Goal: Task Accomplishment & Management: Use online tool/utility

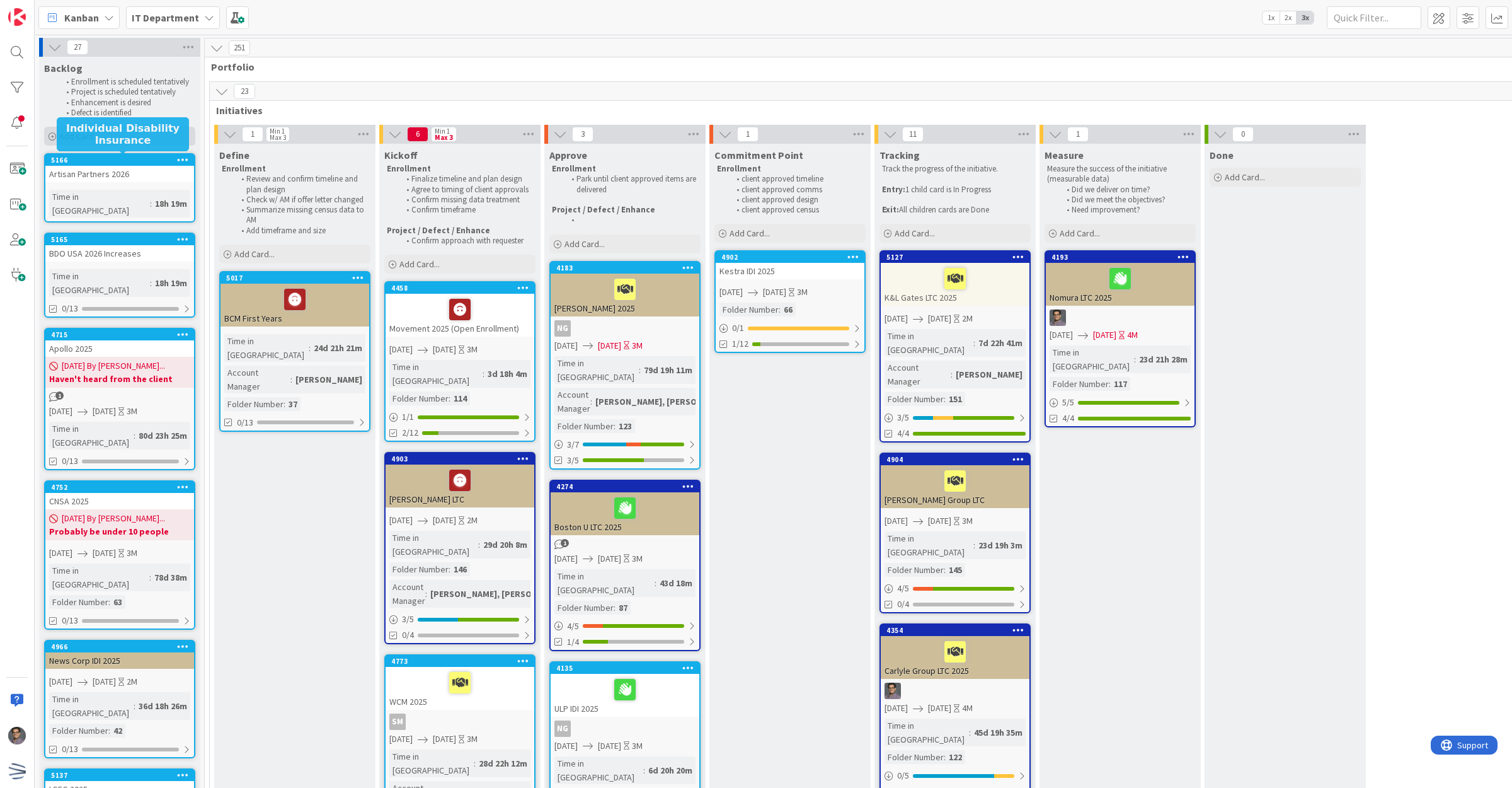
click at [101, 134] on div "Add Card..." at bounding box center [120, 136] width 151 height 19
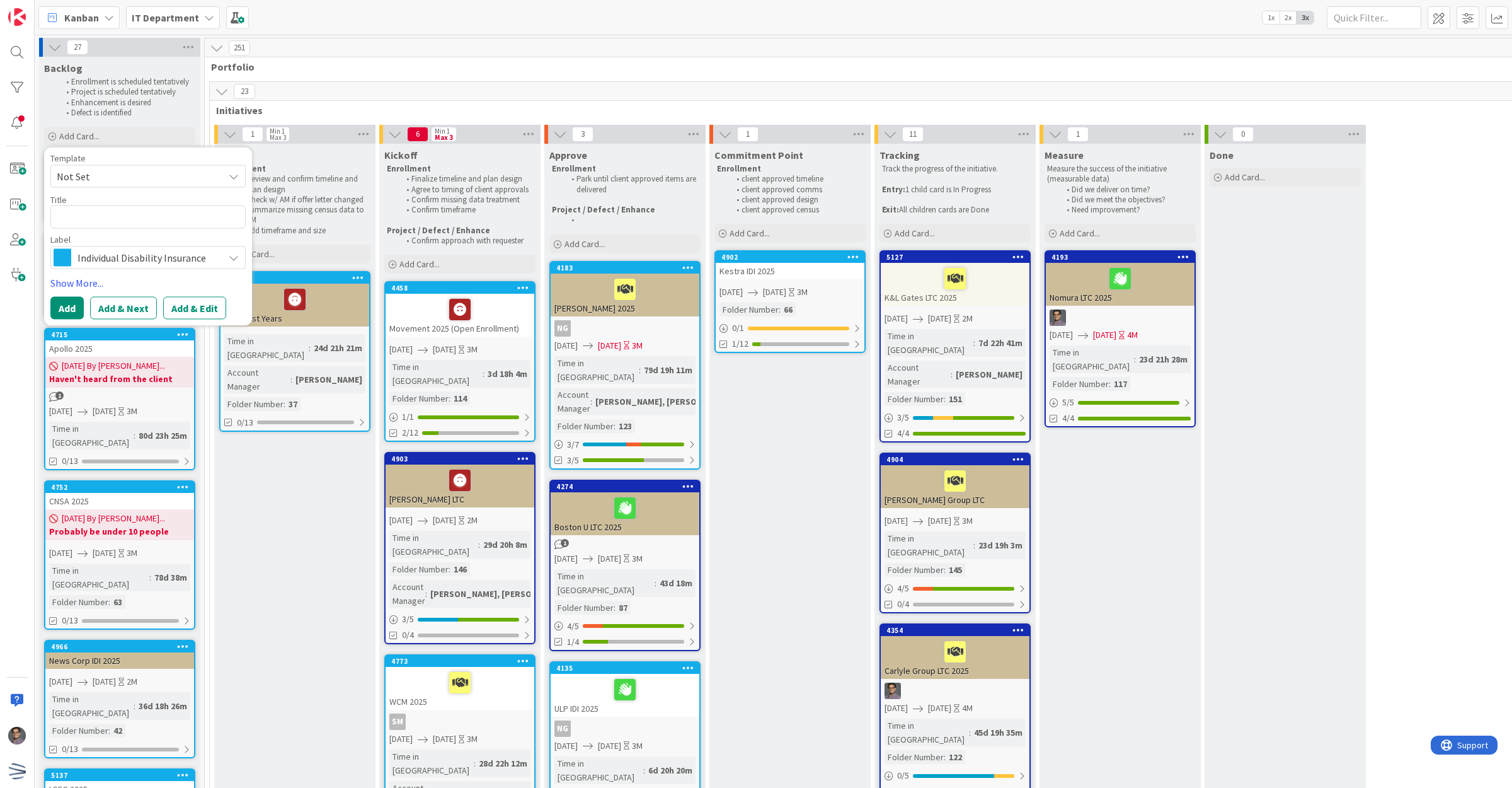
type textarea "x"
type textarea "S"
type textarea "x"
type textarea "Sh"
type textarea "x"
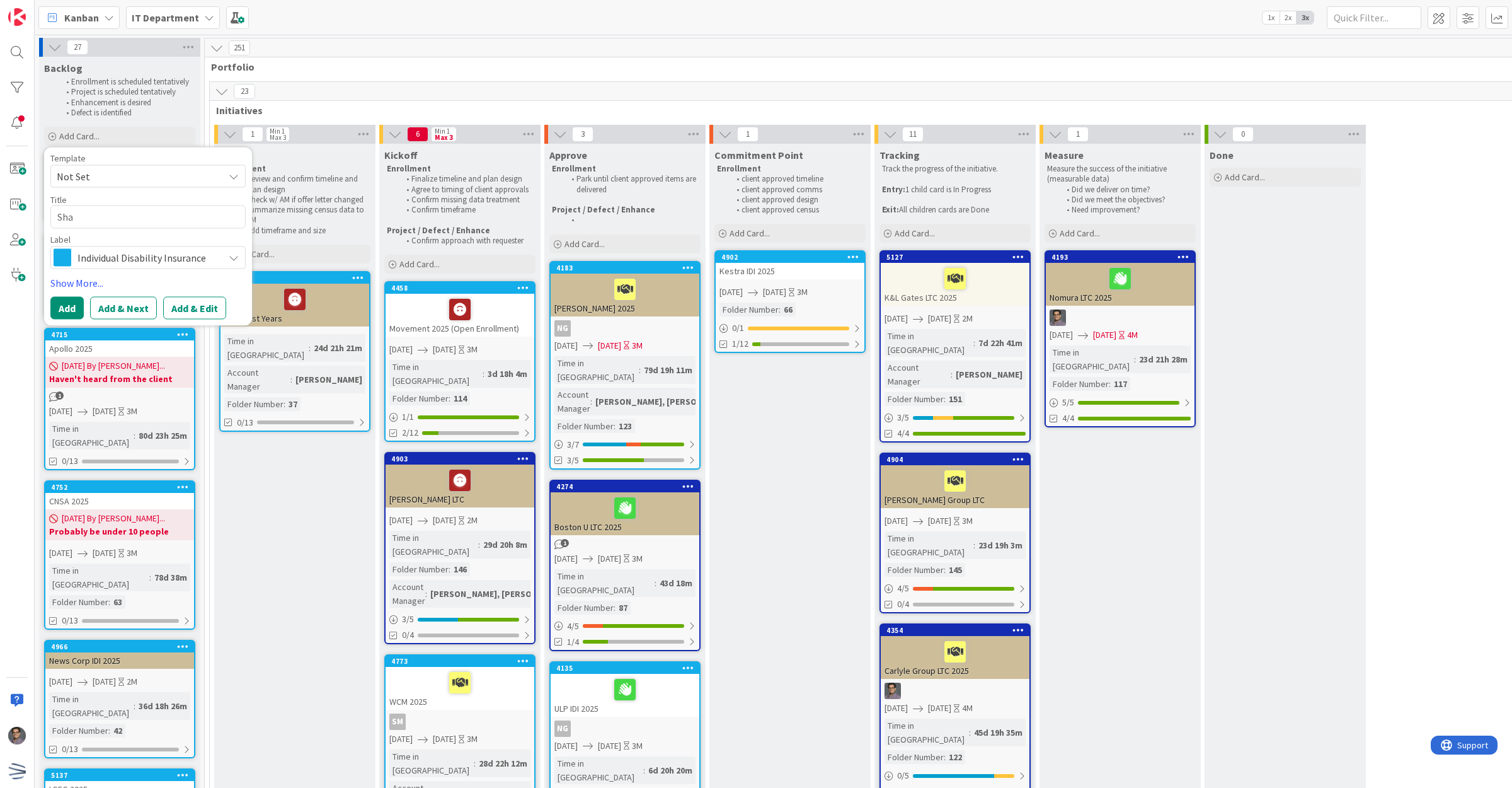
type textarea "Sha"
click at [134, 174] on span "Not Set" at bounding box center [135, 176] width 157 height 16
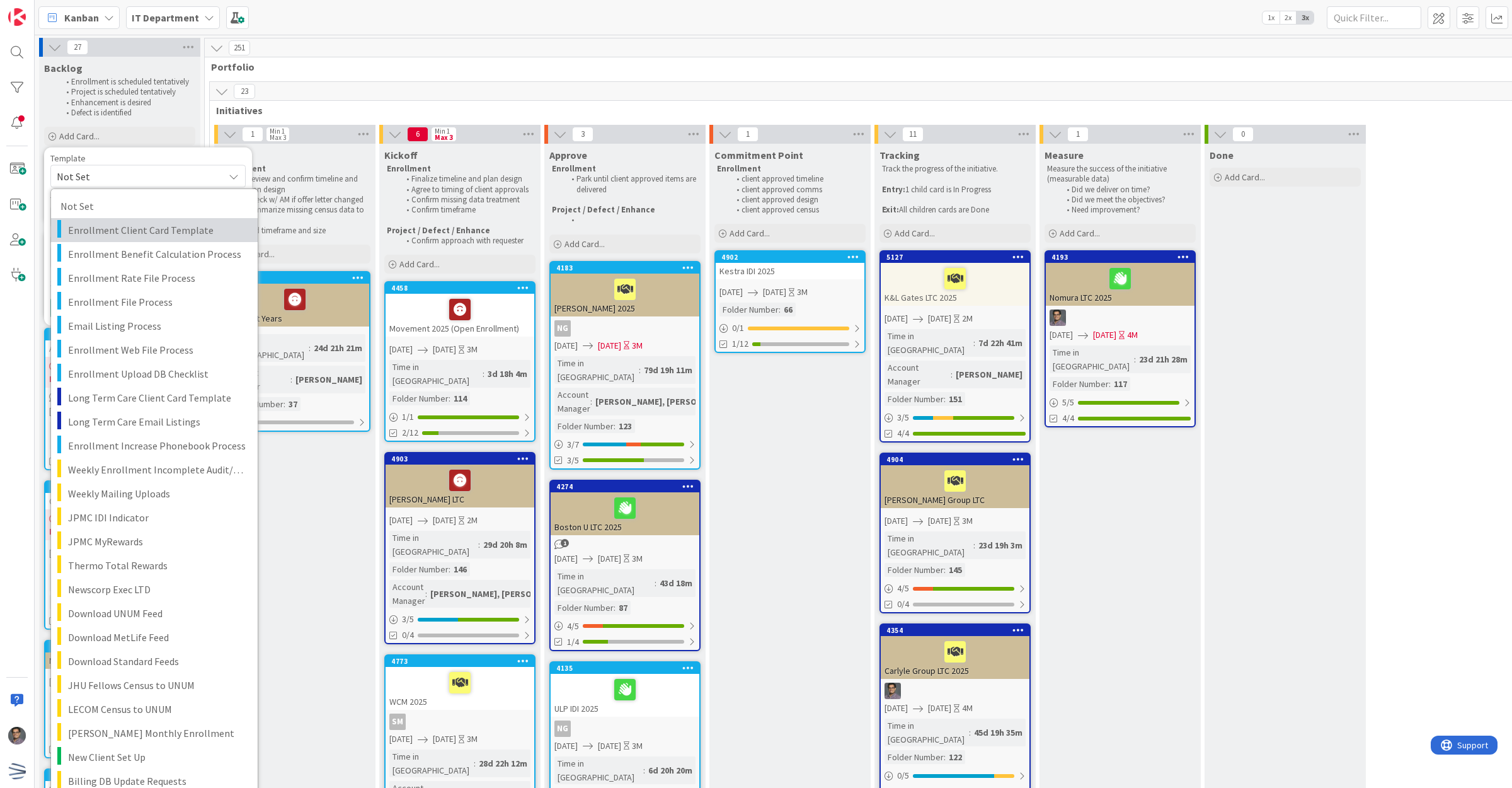
click at [149, 231] on span "Enrollment Client Card Template" at bounding box center [158, 230] width 180 height 16
type textarea "x"
type textarea "Enrollment Client Card Template"
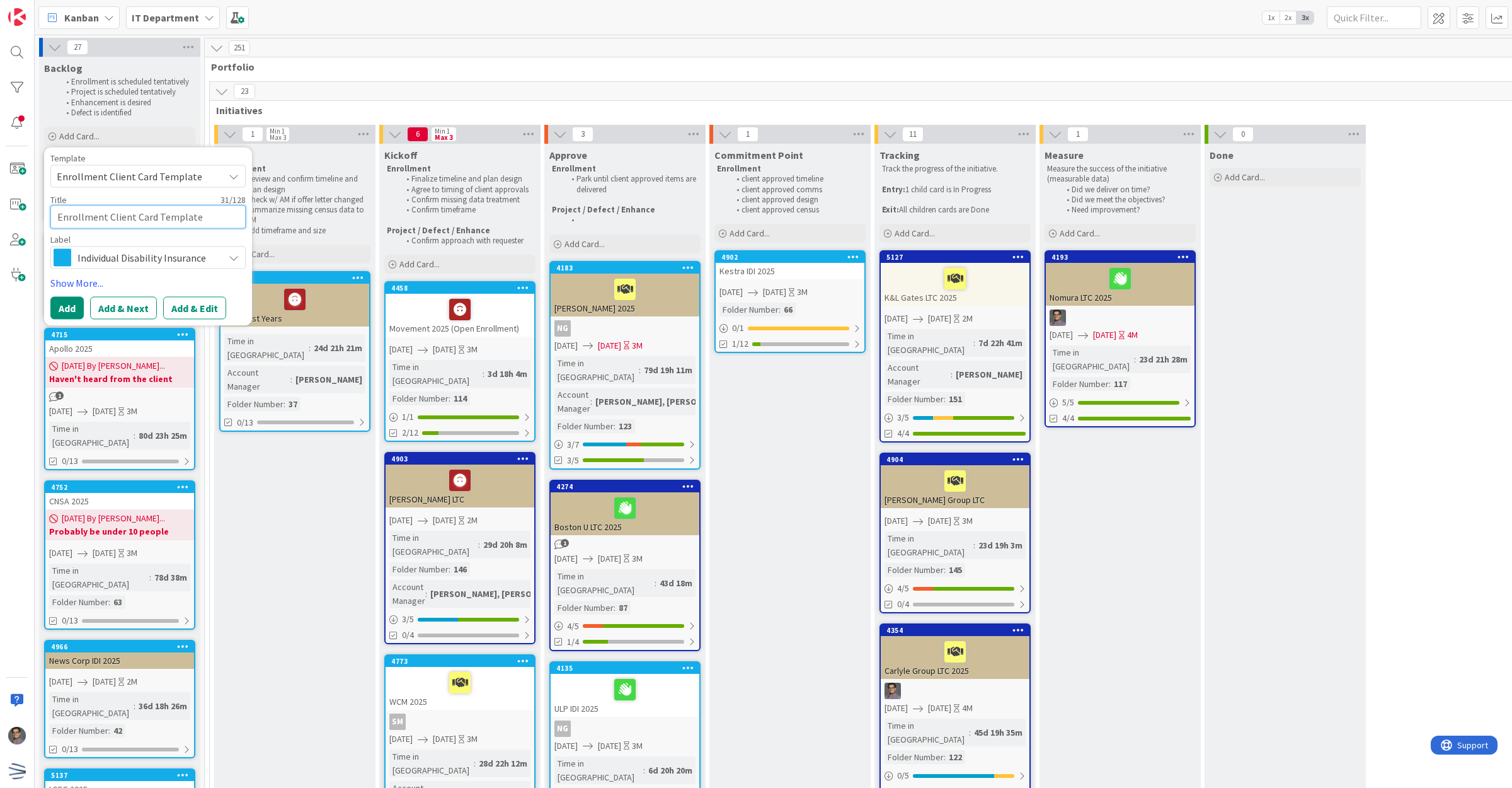
drag, startPoint x: 216, startPoint y: 223, endPoint x: 58, endPoint y: 223, distance: 158.0
click at [58, 223] on textarea "Enrollment Client Card Template" at bounding box center [148, 217] width 196 height 24
type textarea "x"
type textarea "S"
type textarea "x"
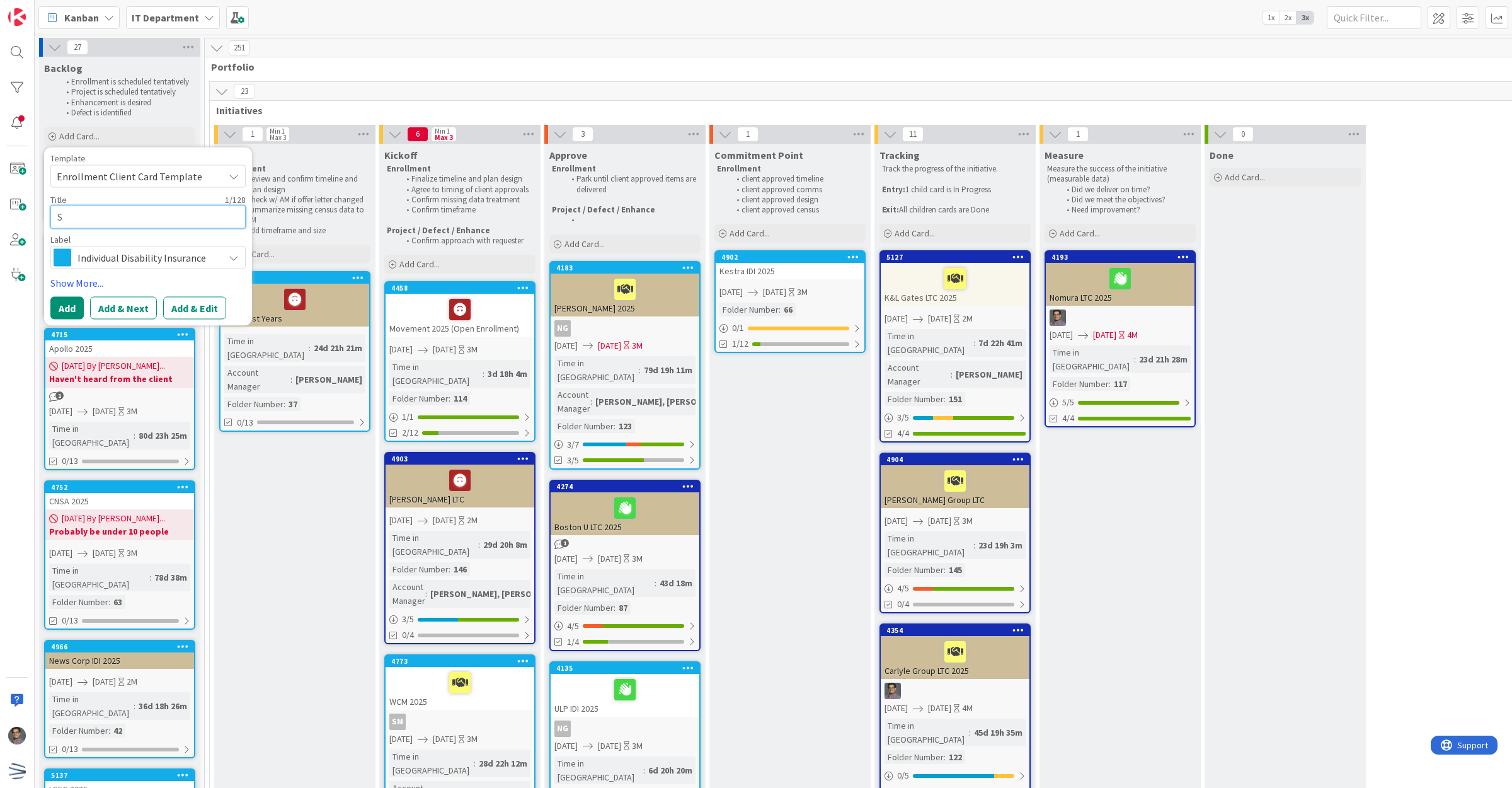
type textarea "Sa"
type textarea "x"
type textarea "S"
type textarea "x"
type textarea "Sh"
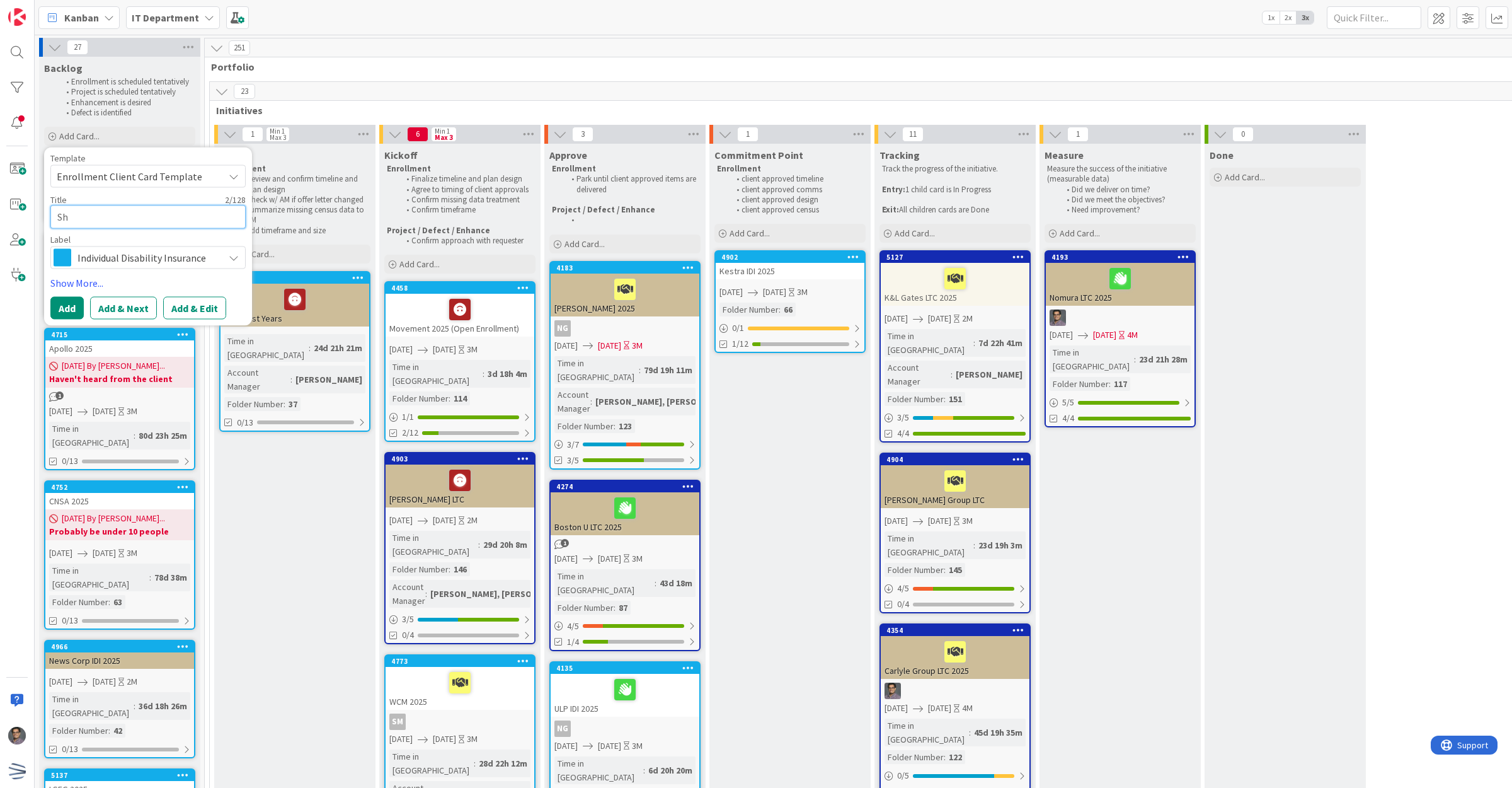
type textarea "x"
type textarea "Sha"
type textarea "x"
type textarea "Sham"
type textarea "x"
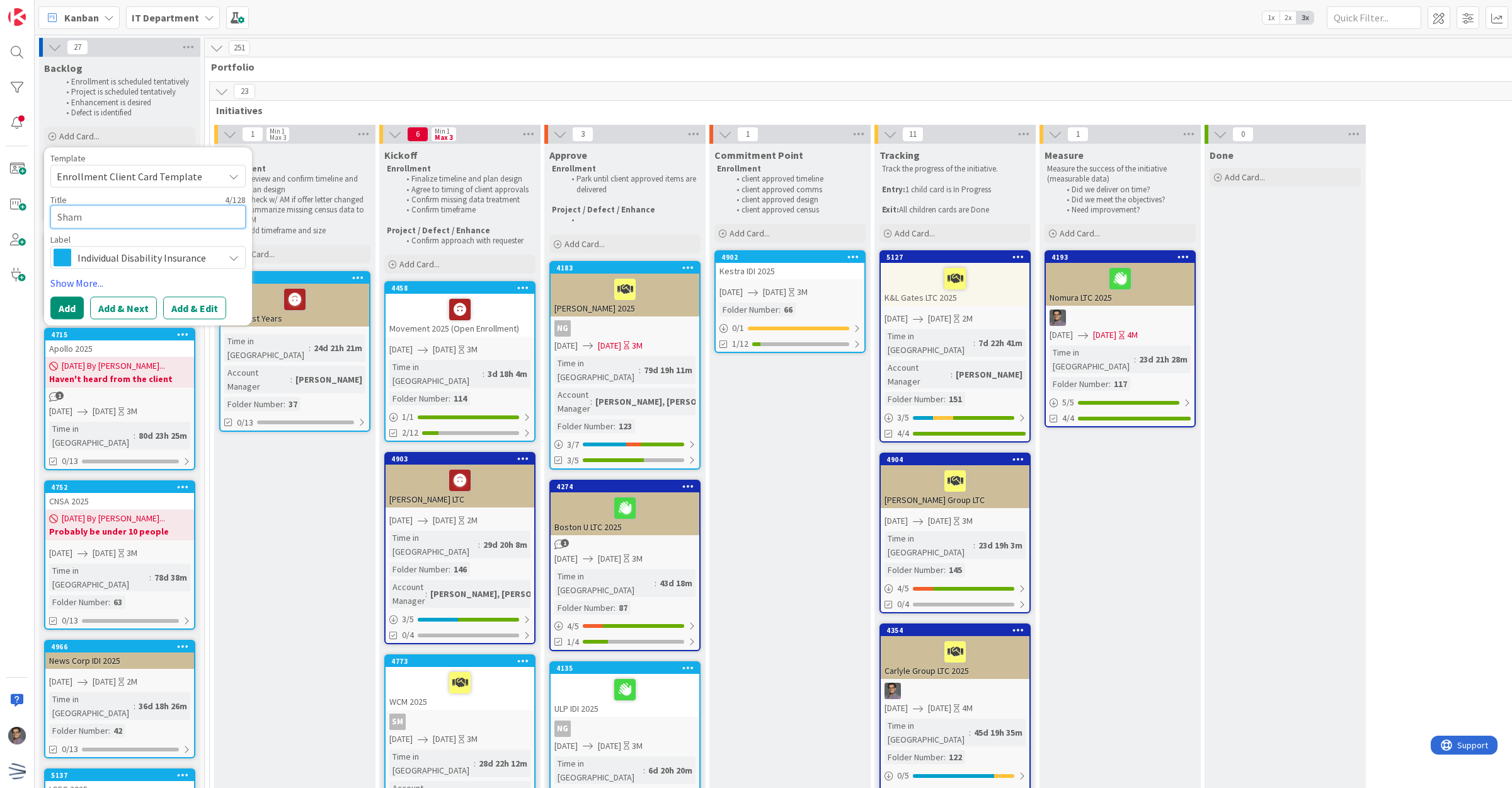
type textarea "Shamr"
type textarea "x"
type textarea "[PERSON_NAME]"
type textarea "x"
type textarea "Shamroc"
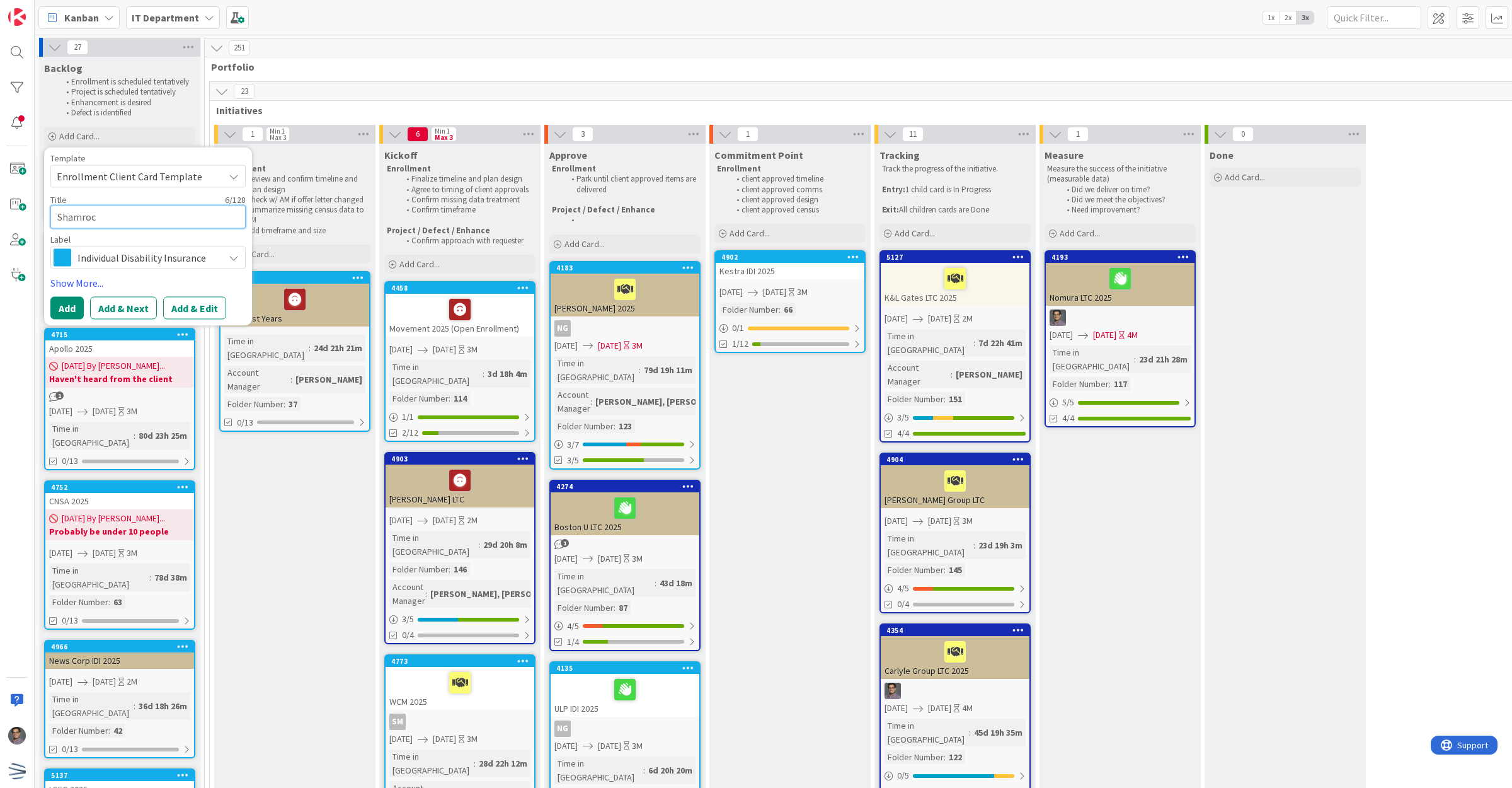
type textarea "x"
type textarea "Shamrock"
type textarea "x"
type textarea "Shamrock"
type textarea "x"
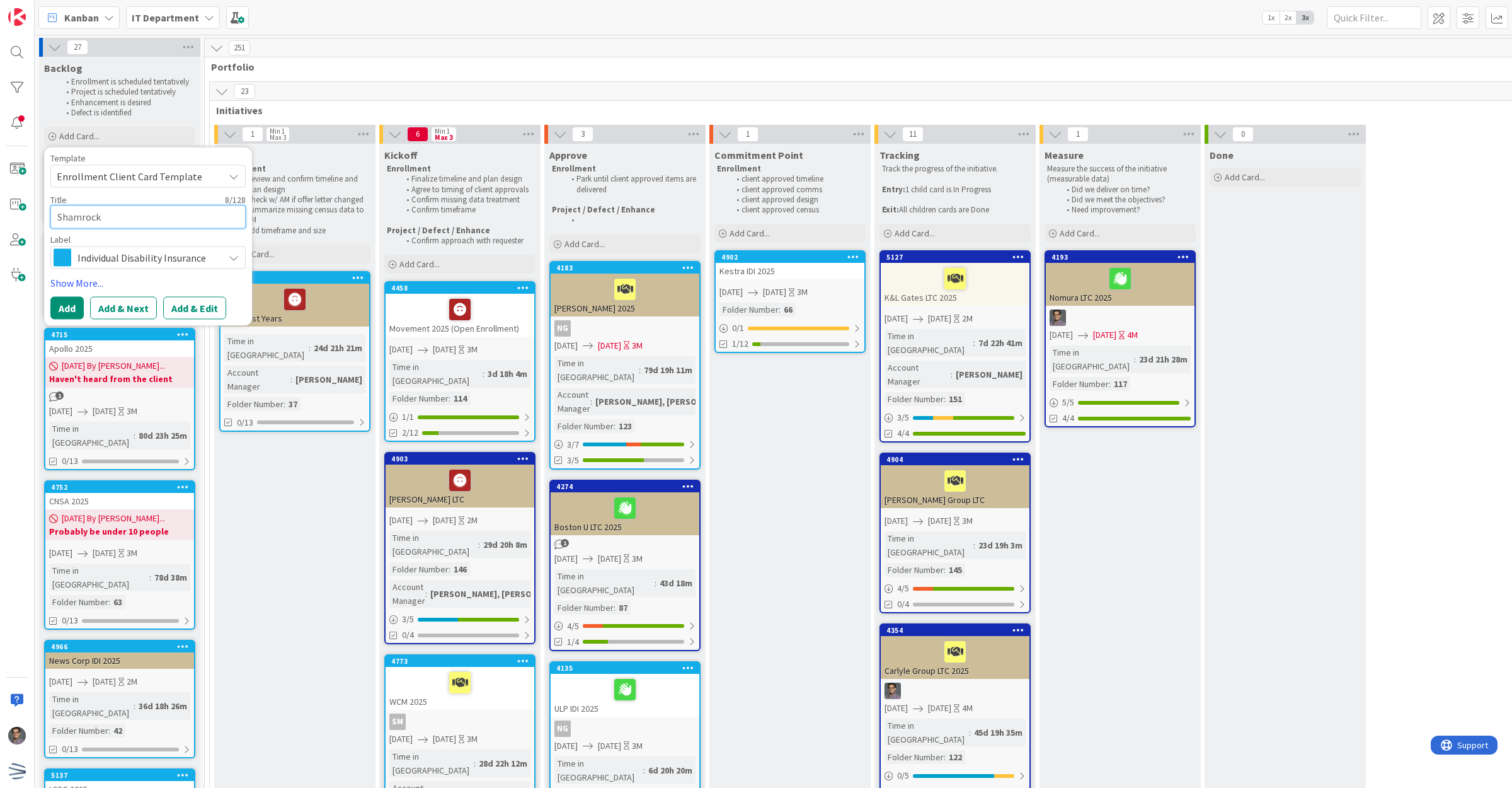
type textarea "Shamrock"
type textarea "x"
type textarea "Shamrock"
type textarea "x"
type textarea "Shamroc"
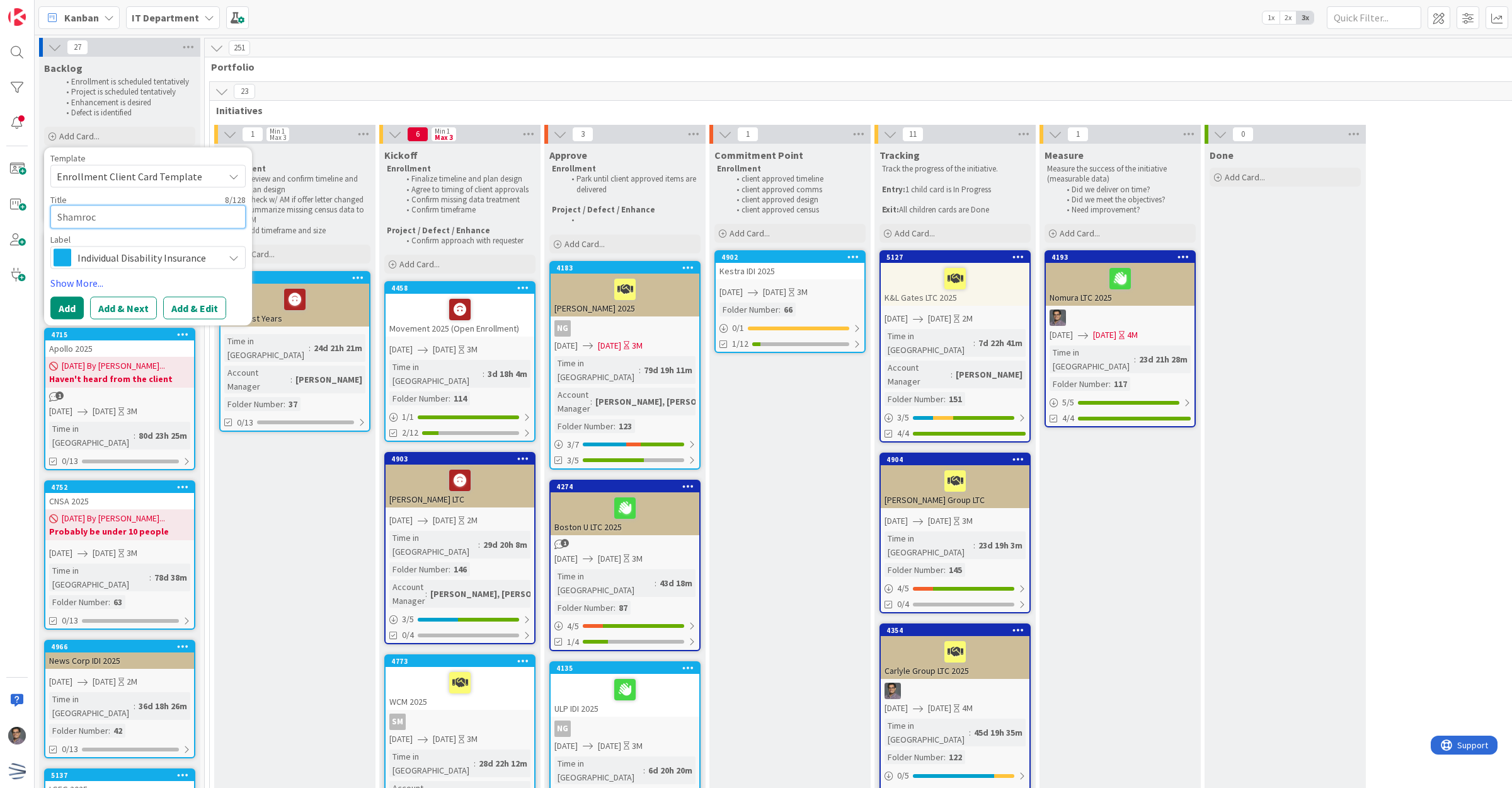
type textarea "x"
type textarea "Shamroc Go"
type textarea "x"
type textarea "Shamroc G"
type textarea "x"
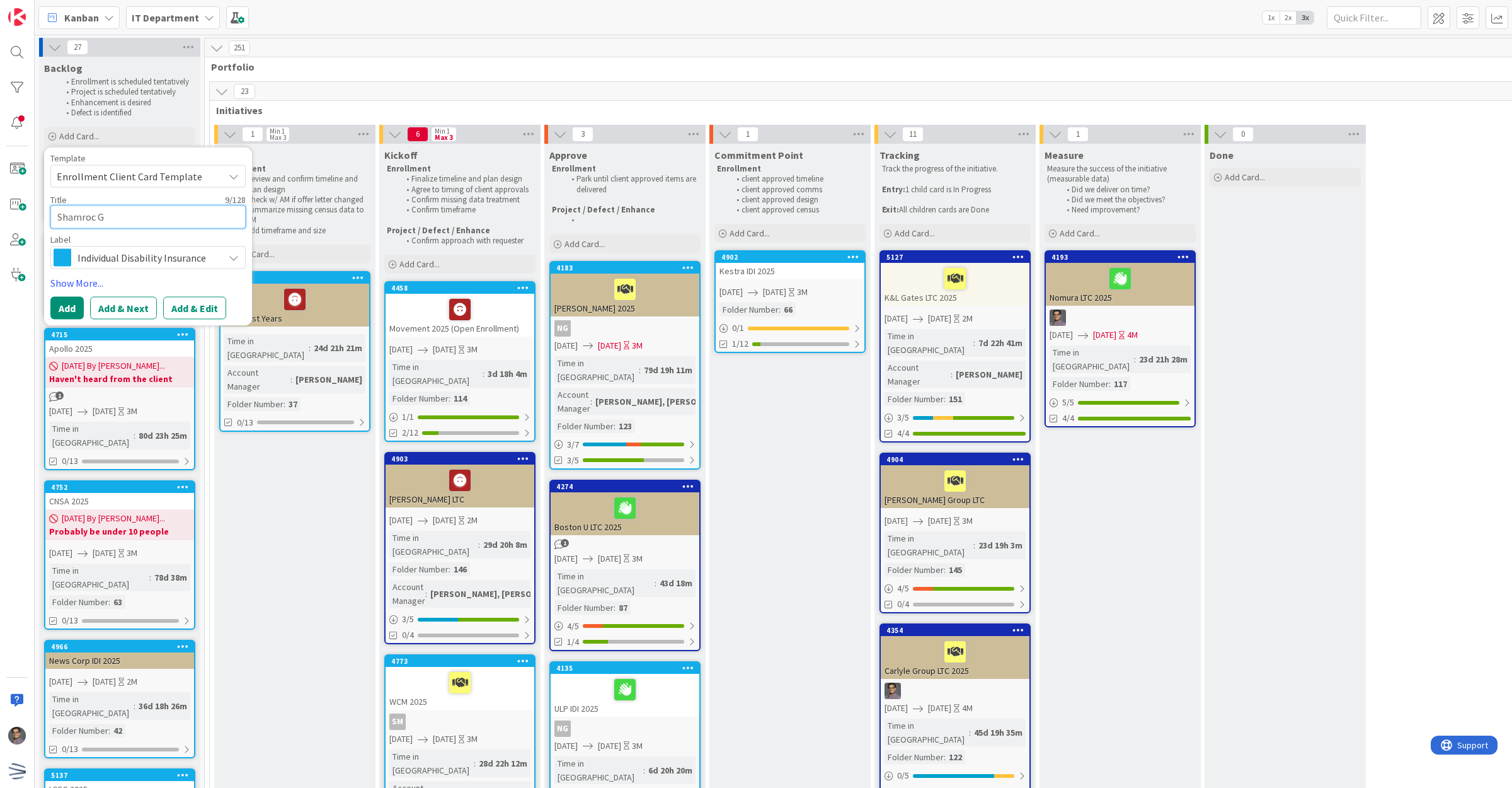
type textarea "Shamroc"
type textarea "x"
type textarea "Shamroc"
type textarea "x"
type textarea "[PERSON_NAME]"
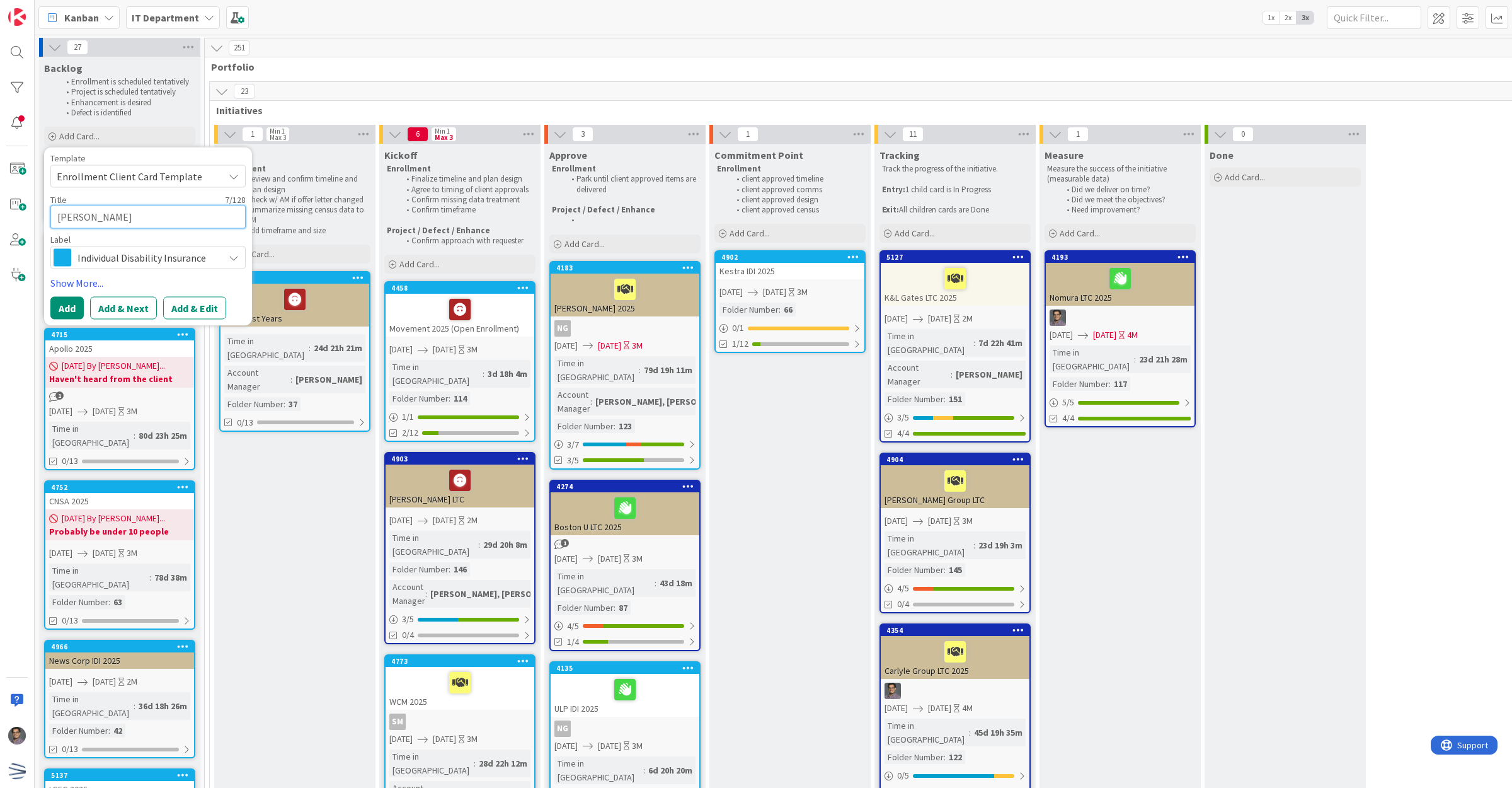
type textarea "x"
type textarea "Shamr"
type textarea "x"
type textarea "Sham"
type textarea "x"
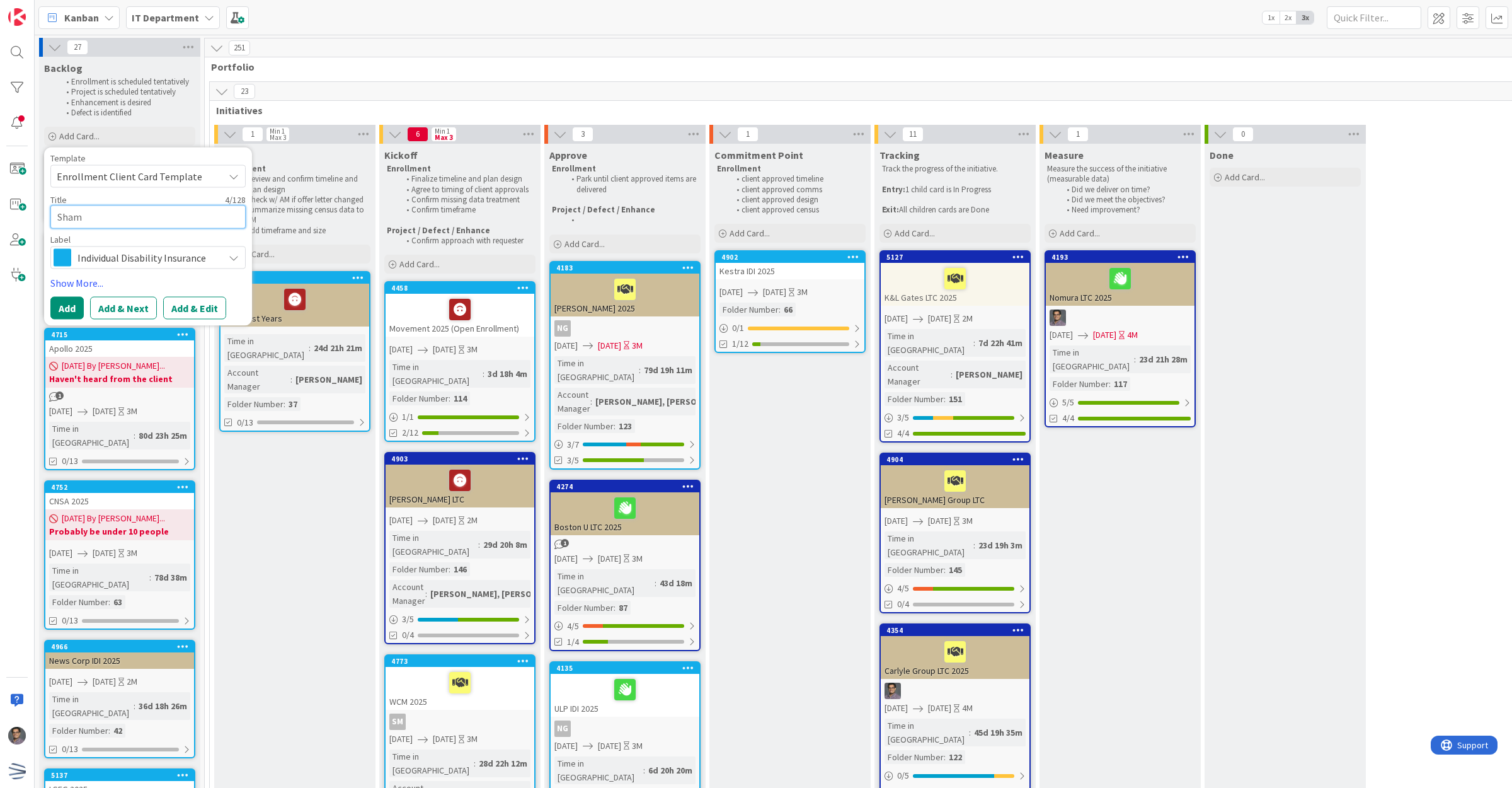
type textarea "Shamr"
type textarea "x"
type textarea "[PERSON_NAME]"
type textarea "x"
type textarea "Shamroc"
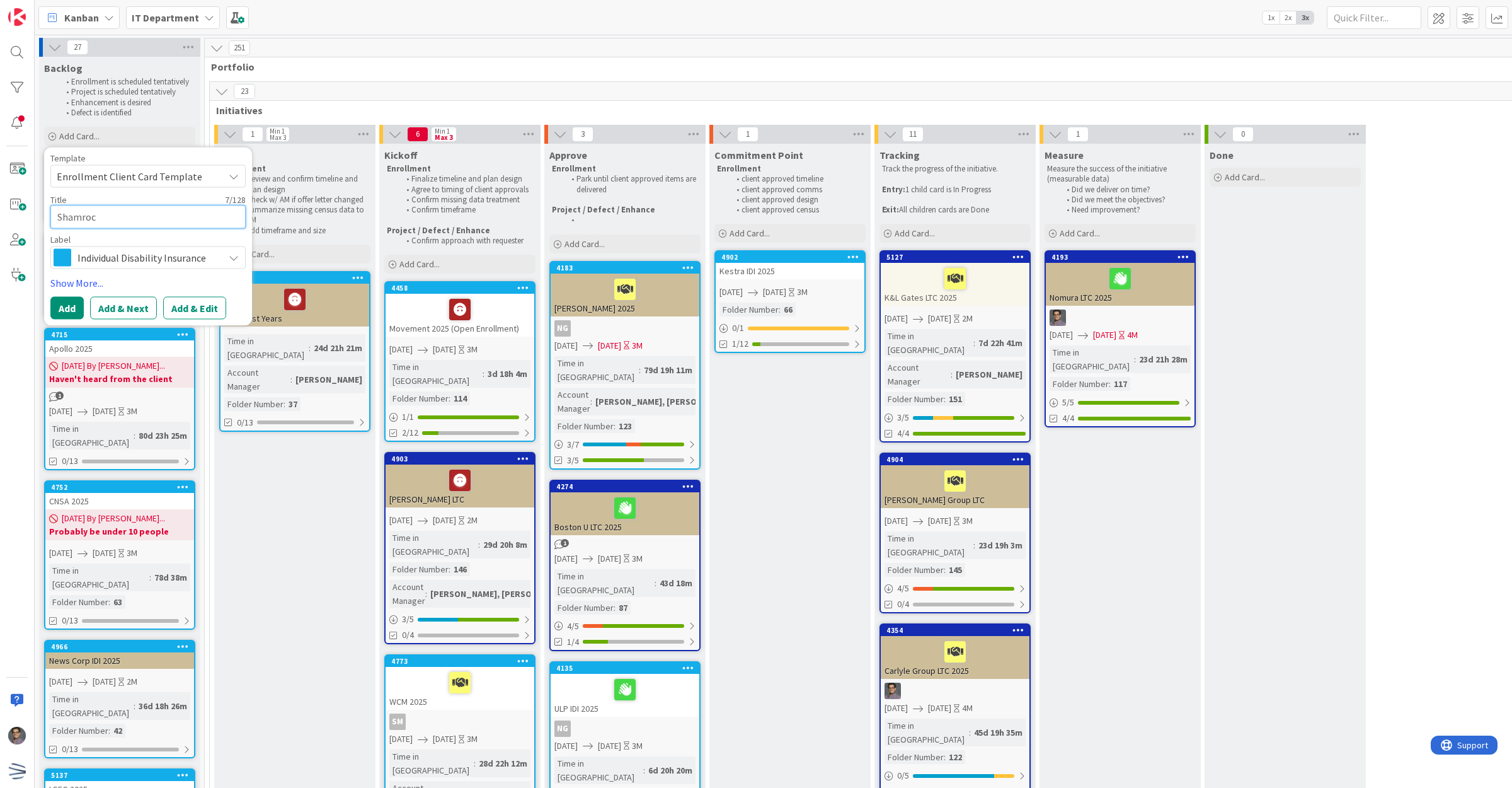
type textarea "x"
type textarea "Shamrock"
type textarea "x"
type textarea "Shamrock"
type textarea "x"
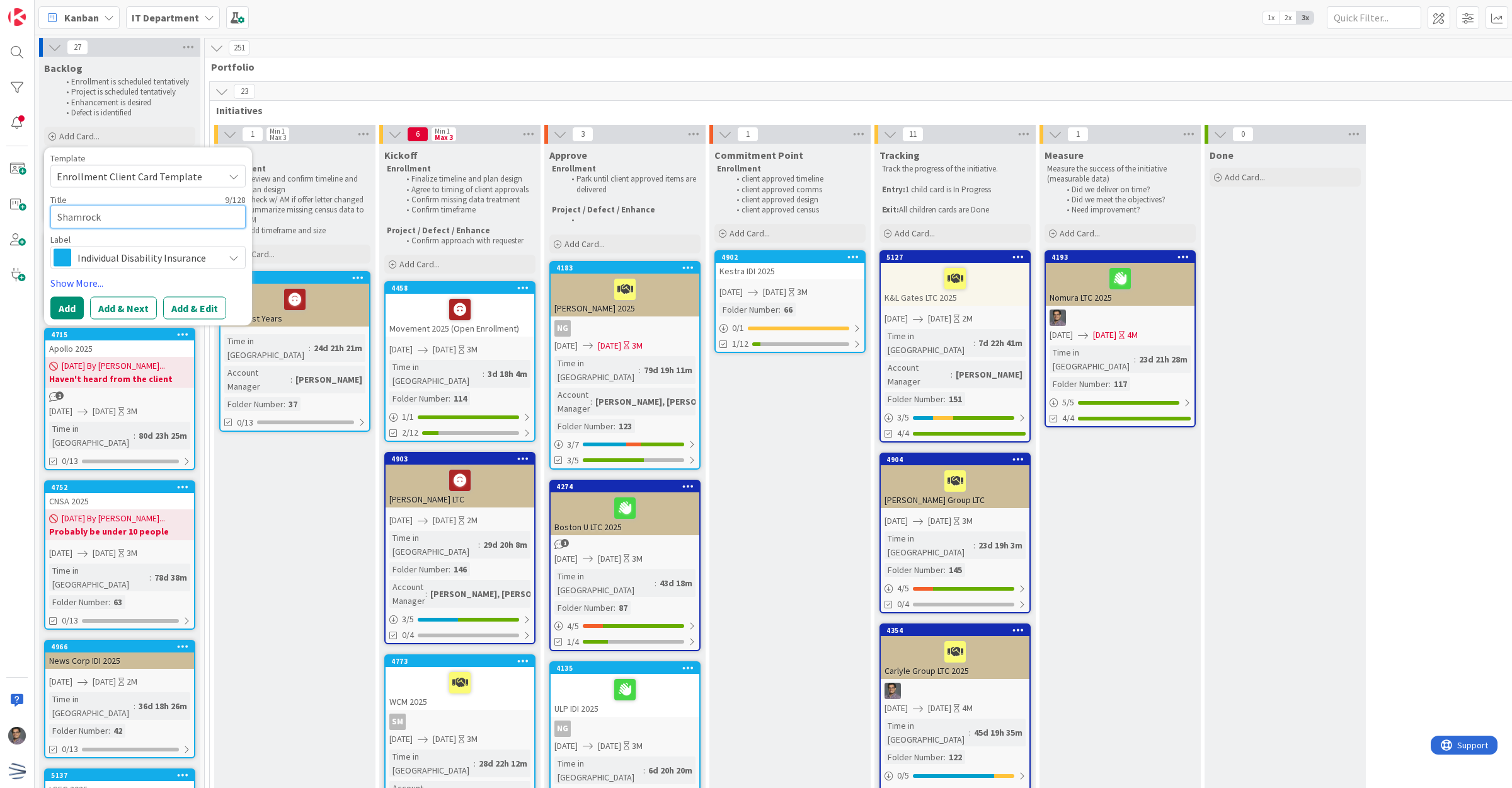
type textarea "Shamrock F"
type textarea "x"
type textarea "Shamrock Fo"
type textarea "x"
type textarea "Shamrock Foo"
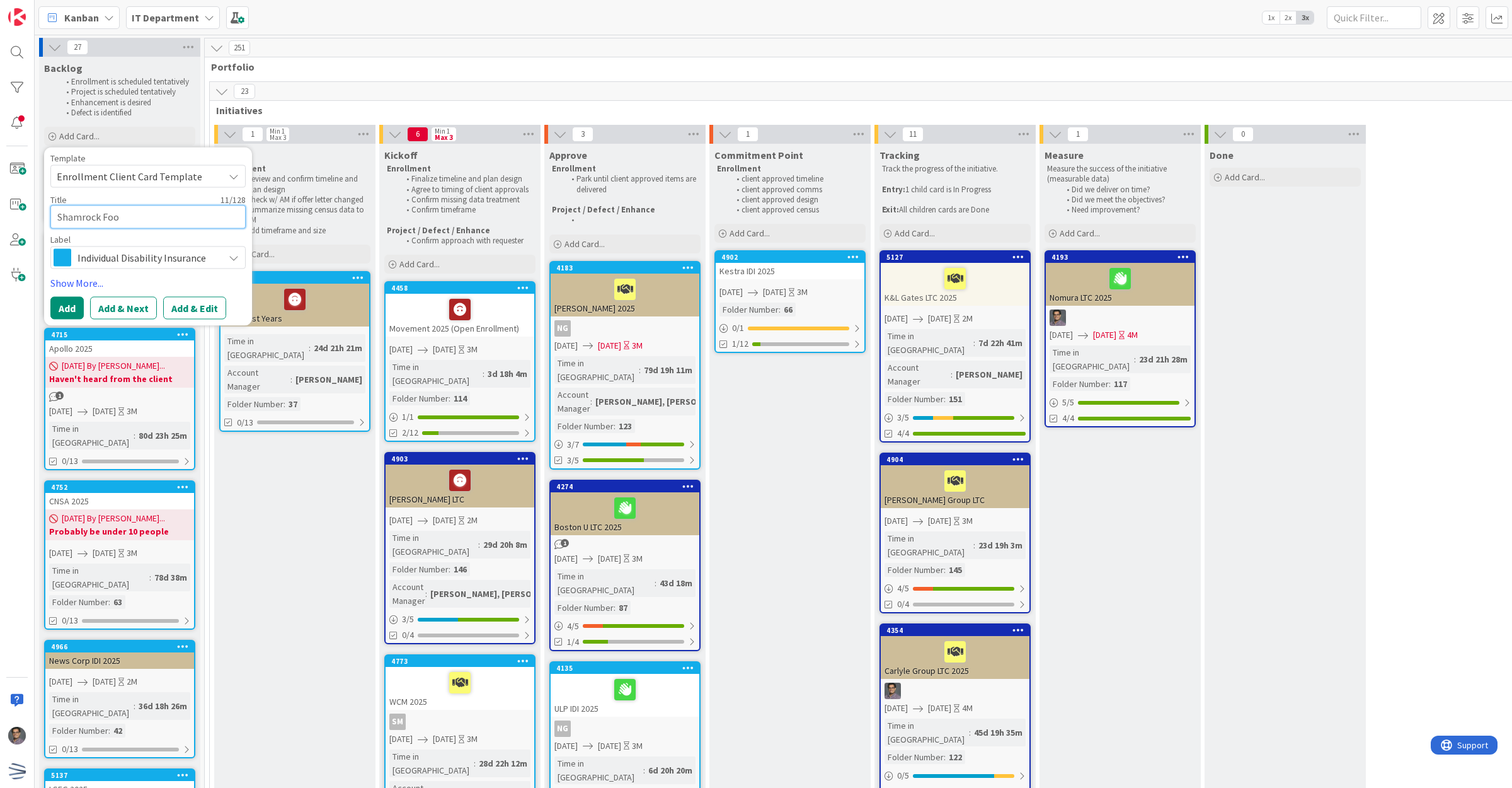
type textarea "x"
type textarea "Shamrock Food"
type textarea "x"
type textarea "Shamrock Food"
type textarea "x"
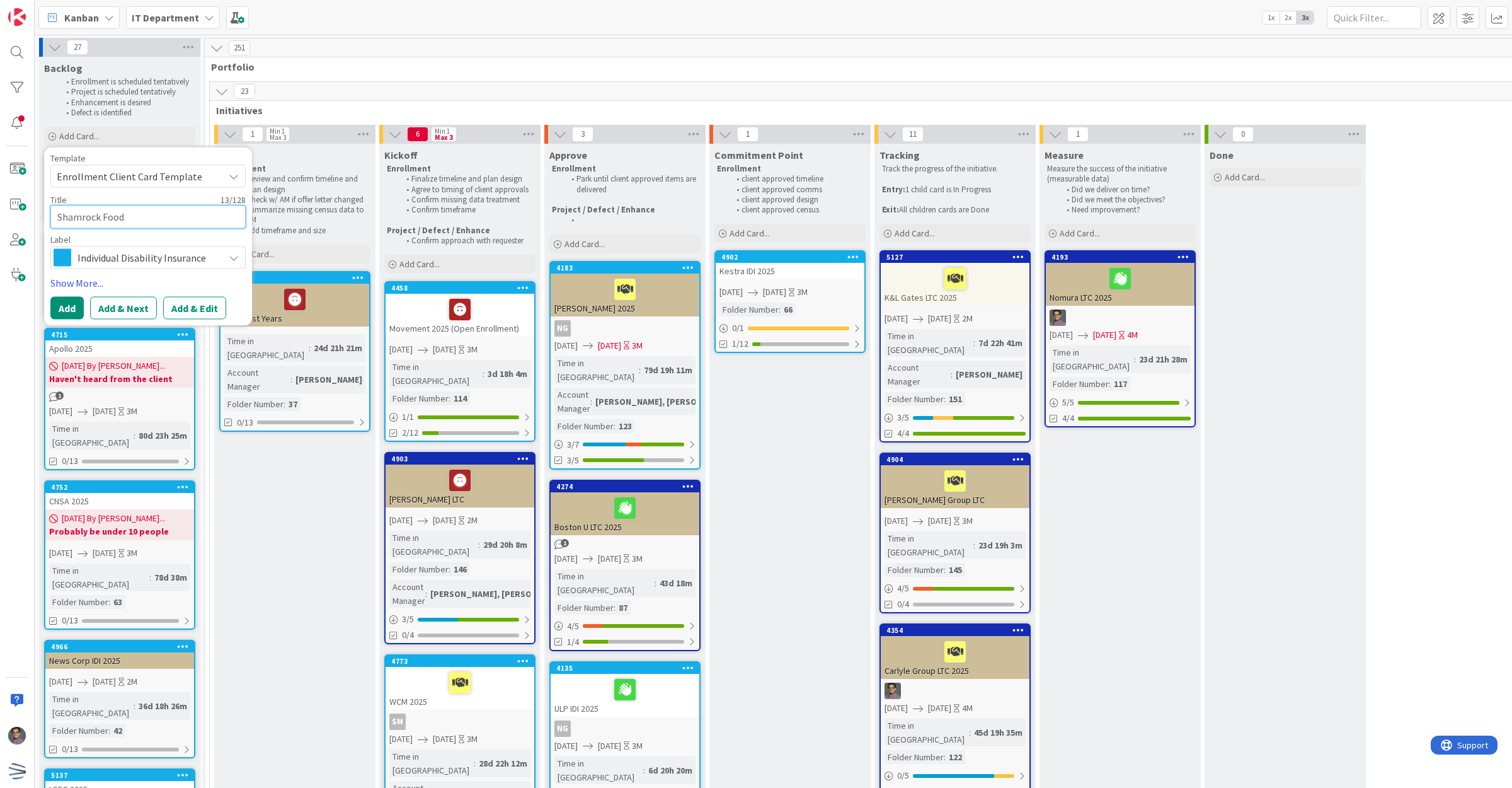
type textarea "Shamrock Food"
type textarea "x"
type textarea "Shamrock Foods"
type textarea "x"
type textarea "Shamrock Foods"
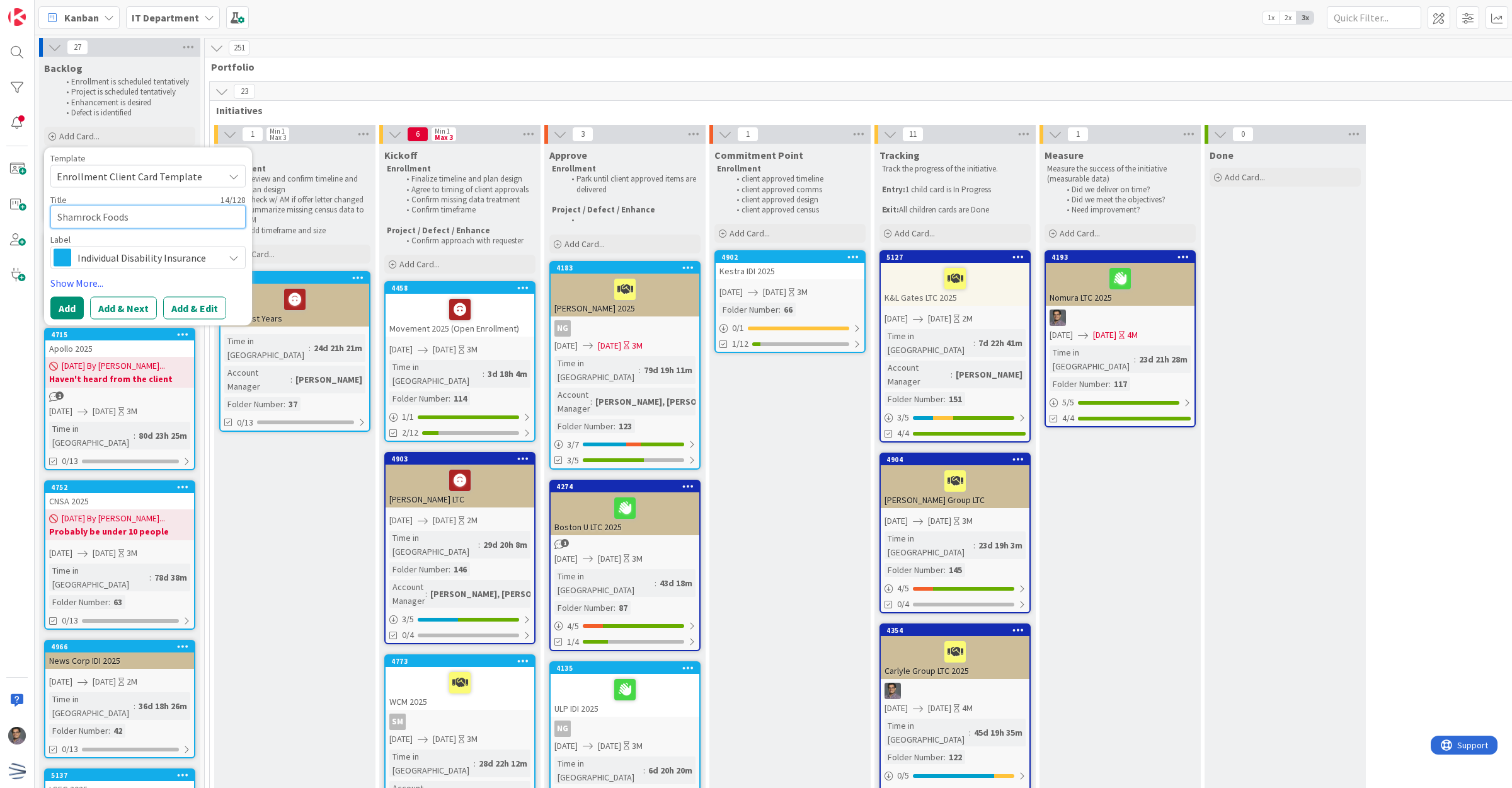
type textarea "x"
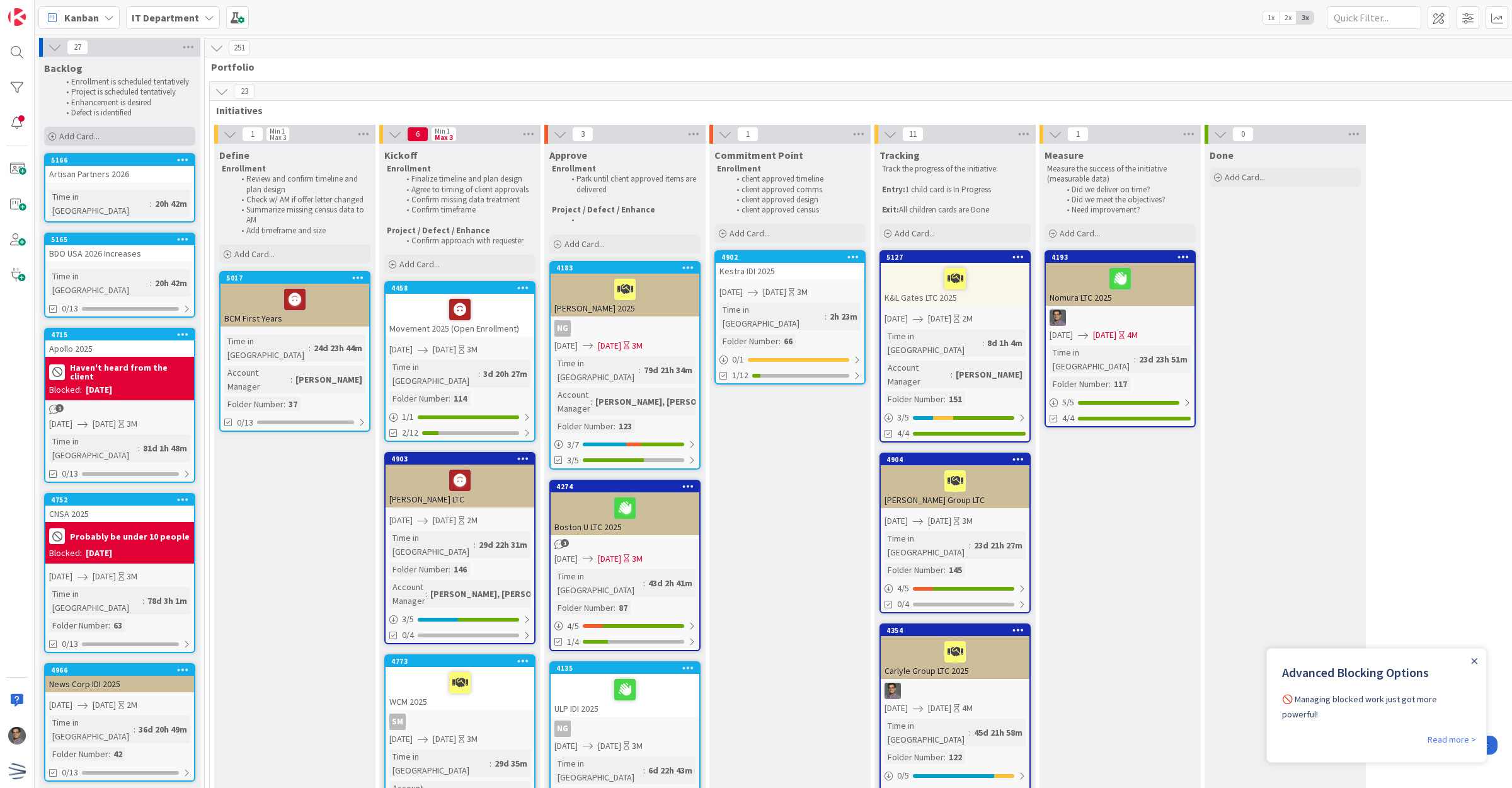
click at [115, 134] on div "Add Card..." at bounding box center [120, 136] width 151 height 19
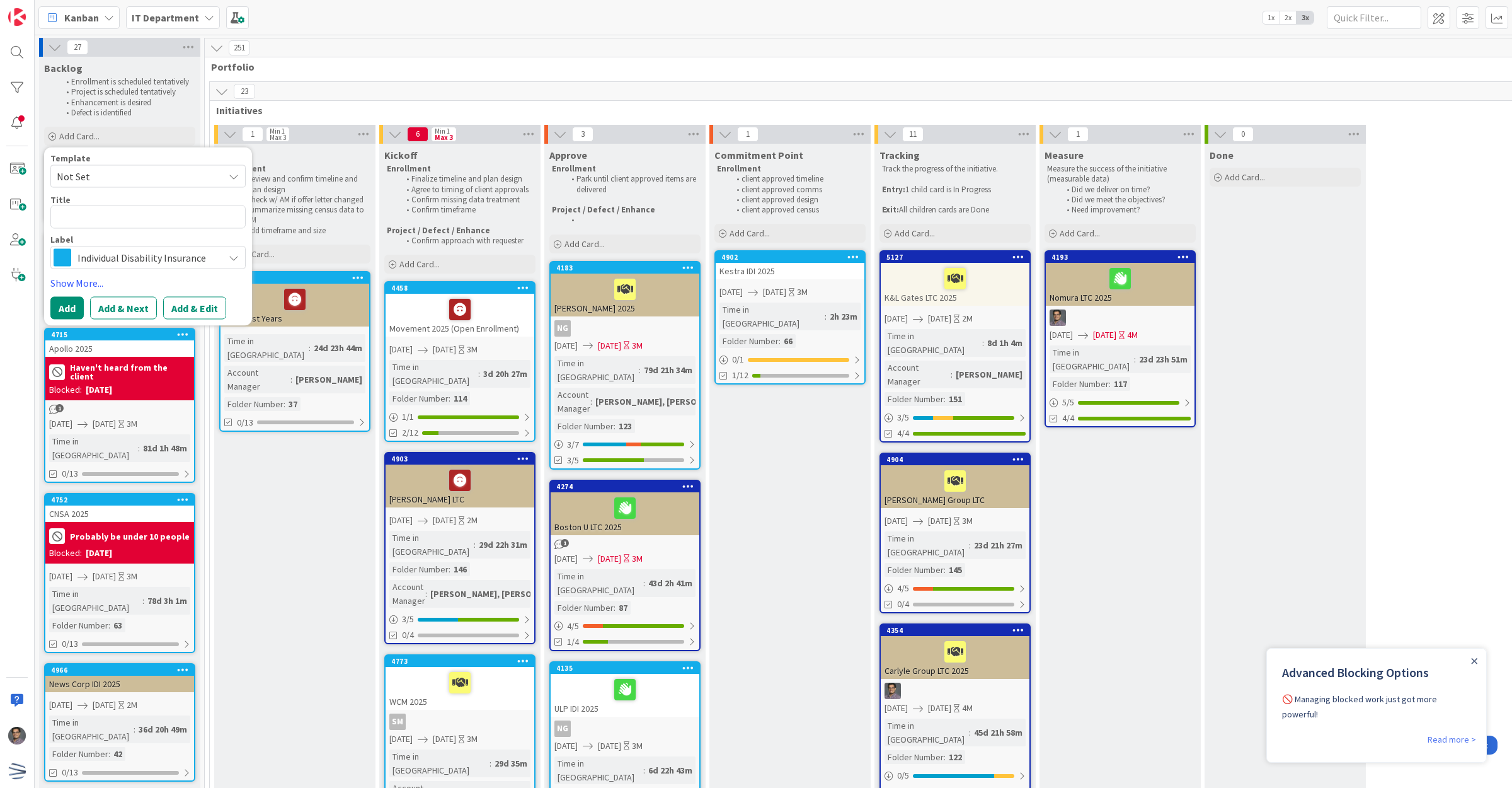
click at [116, 180] on span "Not Set" at bounding box center [135, 176] width 157 height 16
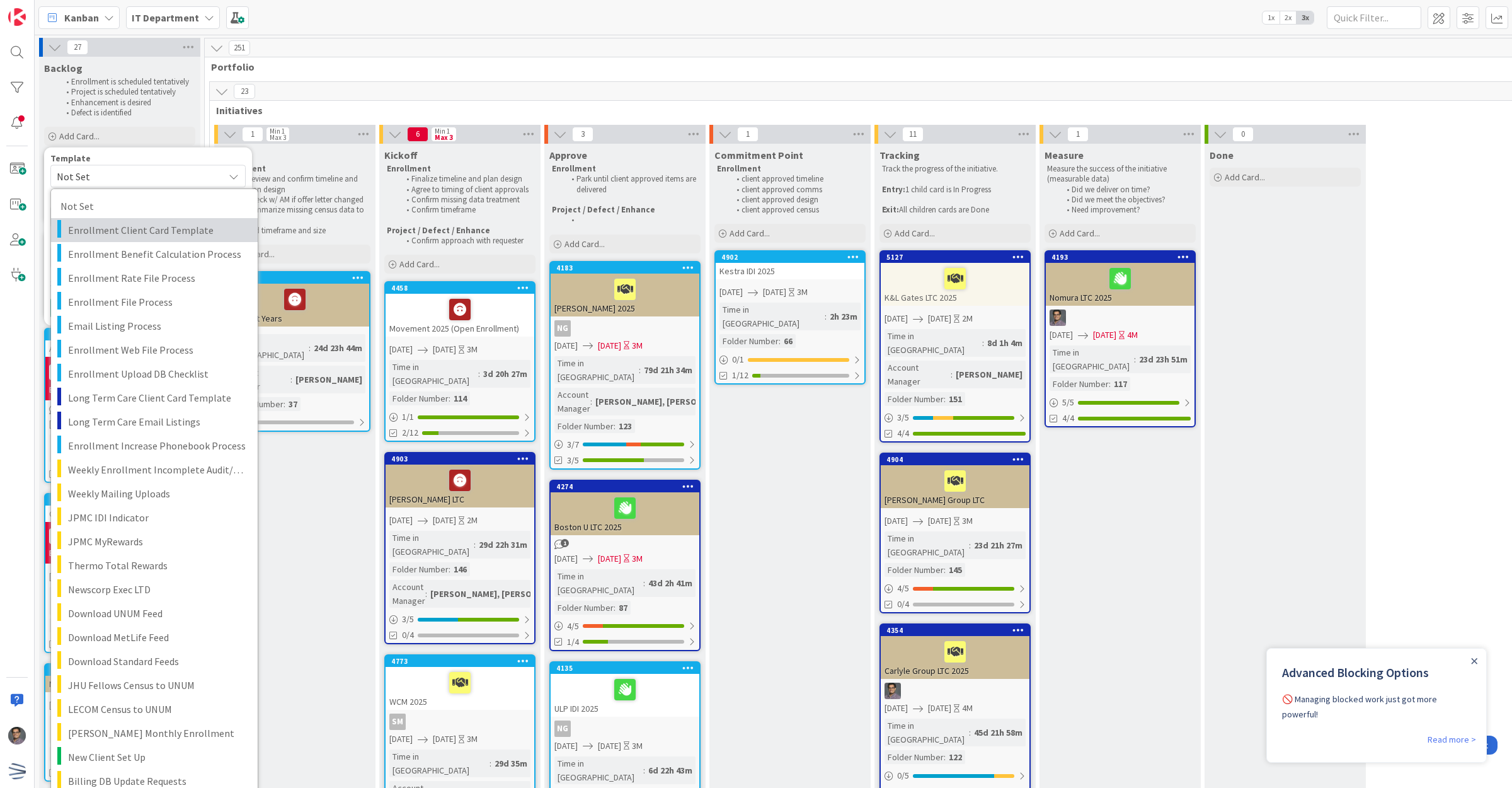
click at [136, 235] on span "Enrollment Client Card Template" at bounding box center [158, 230] width 180 height 16
type textarea "x"
type textarea "Enrollment Client Card Template"
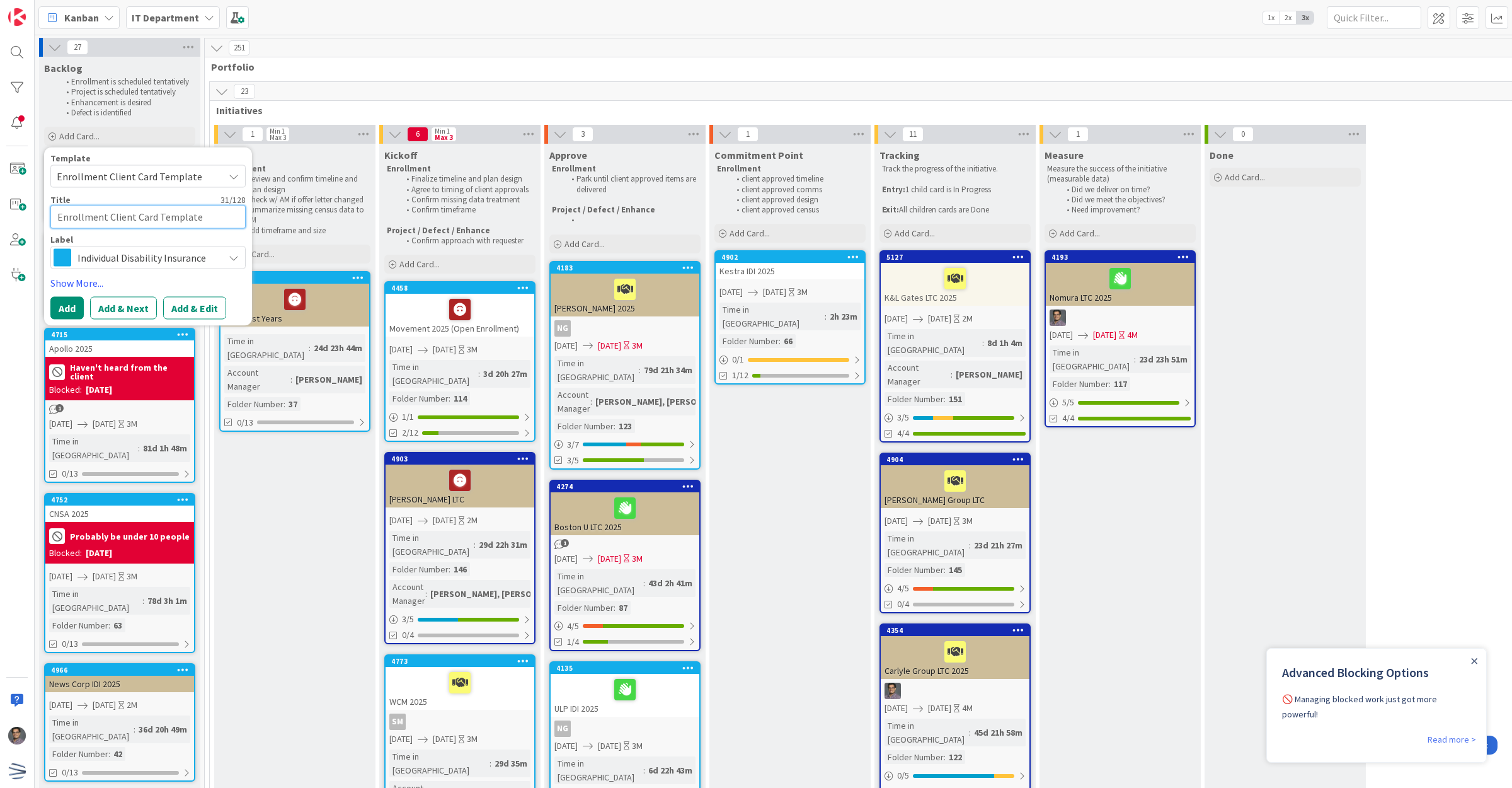
drag, startPoint x: 200, startPoint y: 221, endPoint x: 60, endPoint y: 228, distance: 140.2
click at [60, 228] on textarea "Enrollment Client Card Template" at bounding box center [148, 217] width 196 height 24
type textarea "S"
type textarea "x"
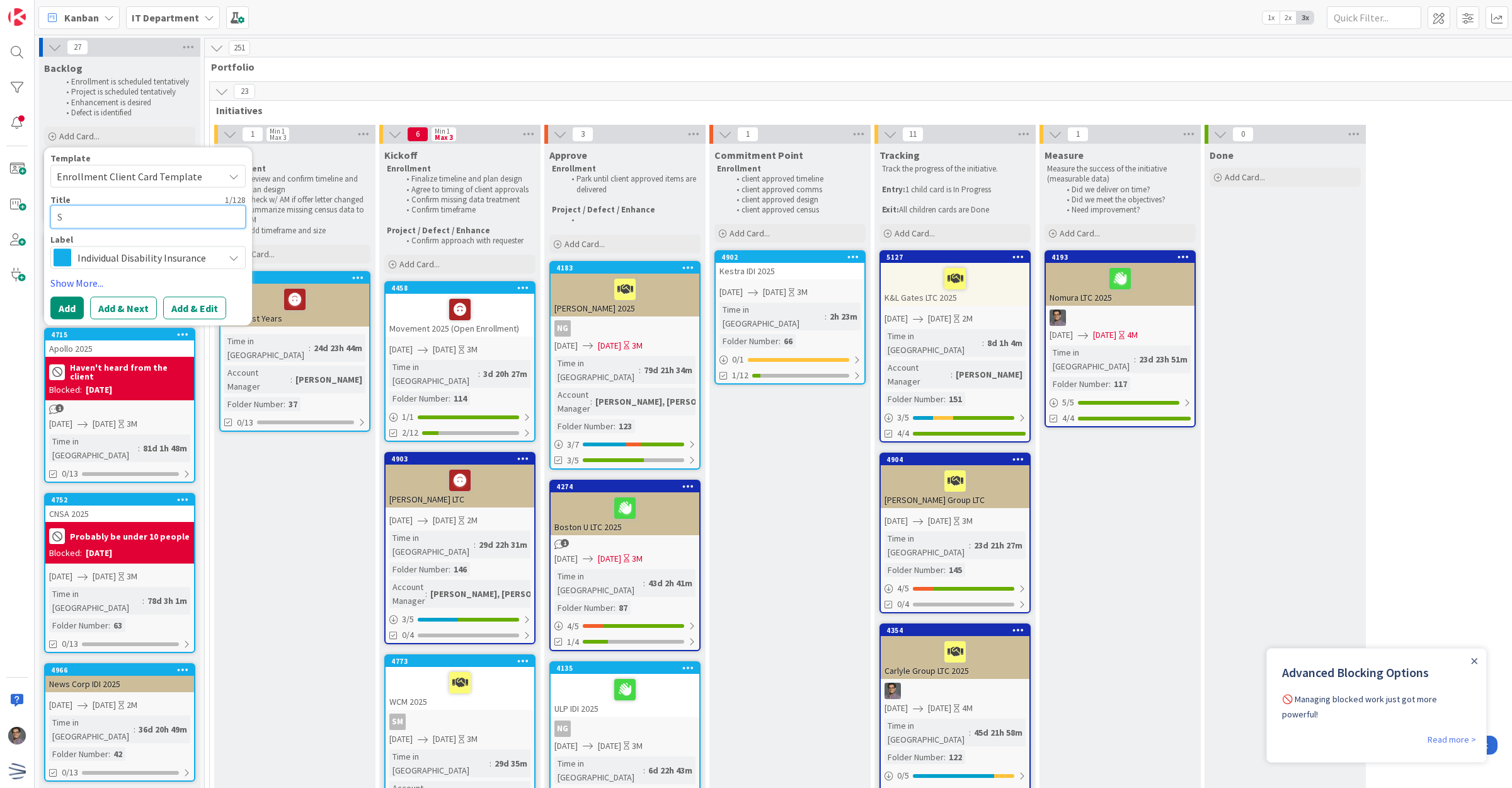
type textarea "Sh"
type textarea "x"
type textarea "Sha"
type textarea "x"
type textarea "Sham"
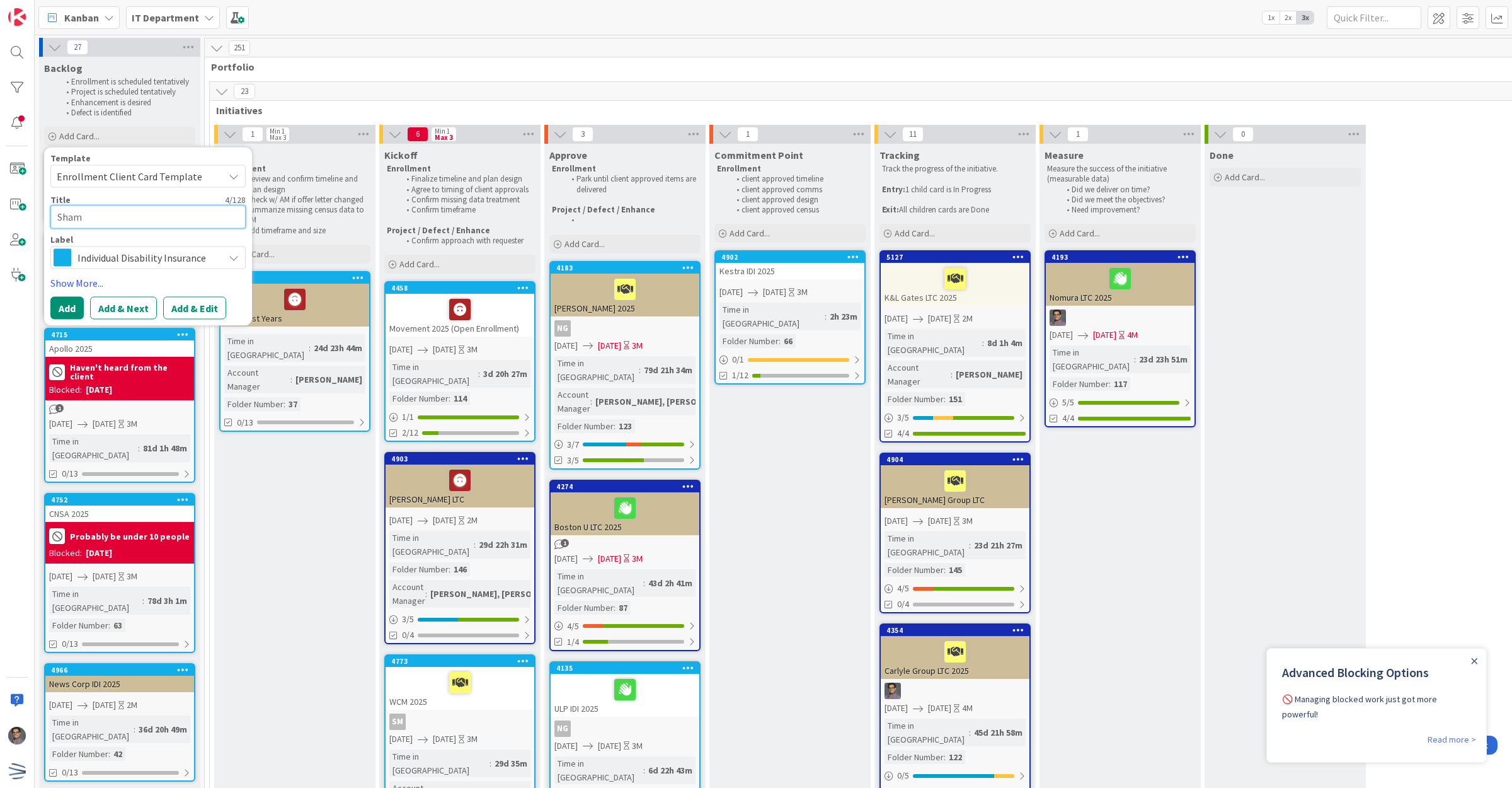
type textarea "x"
type textarea "Shamr"
type textarea "x"
type textarea "[PERSON_NAME]"
type textarea "x"
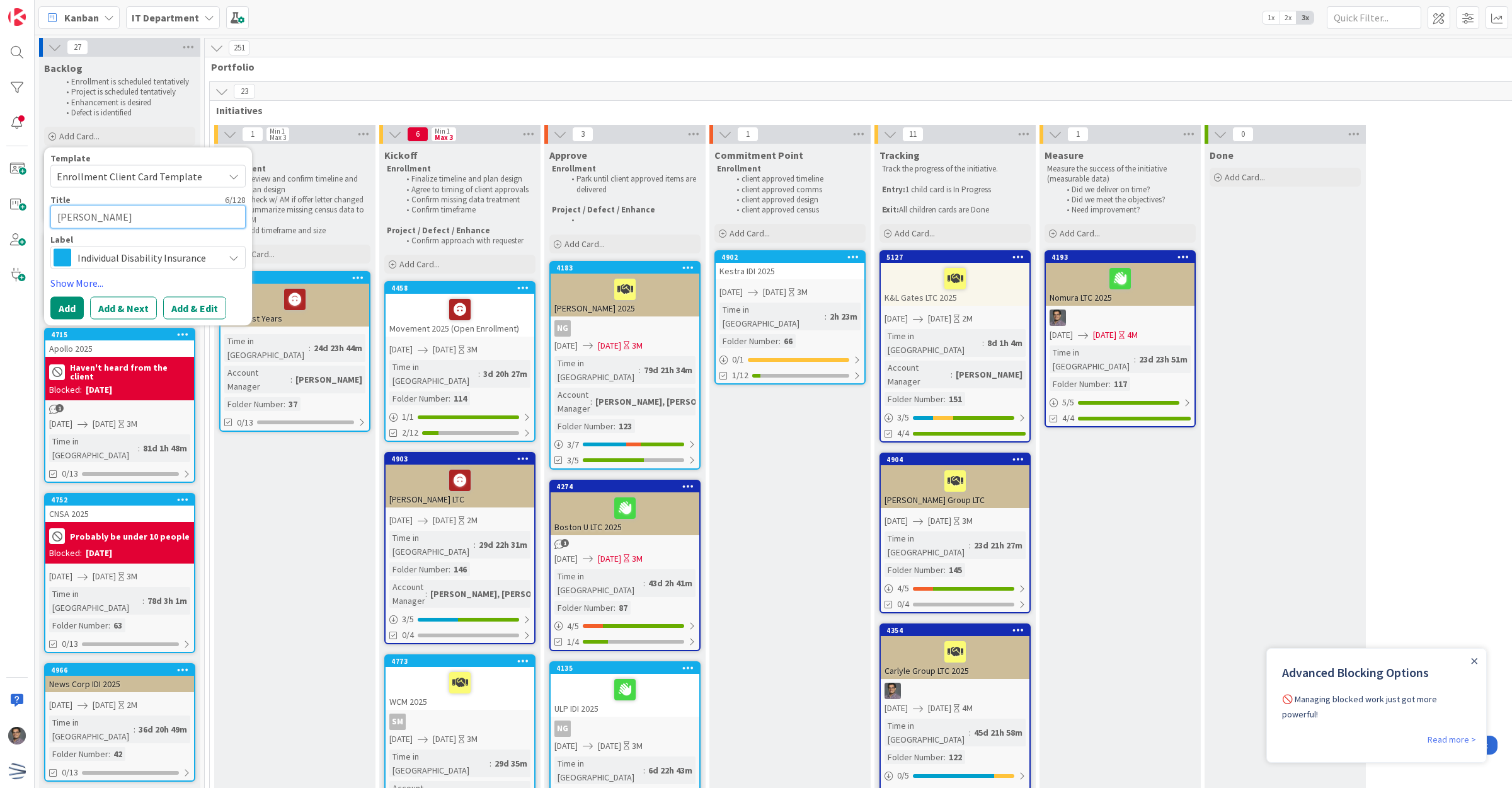
type textarea "Shamroc"
type textarea "x"
type textarea "Shamrock"
type textarea "x"
type textarea "Shamrock"
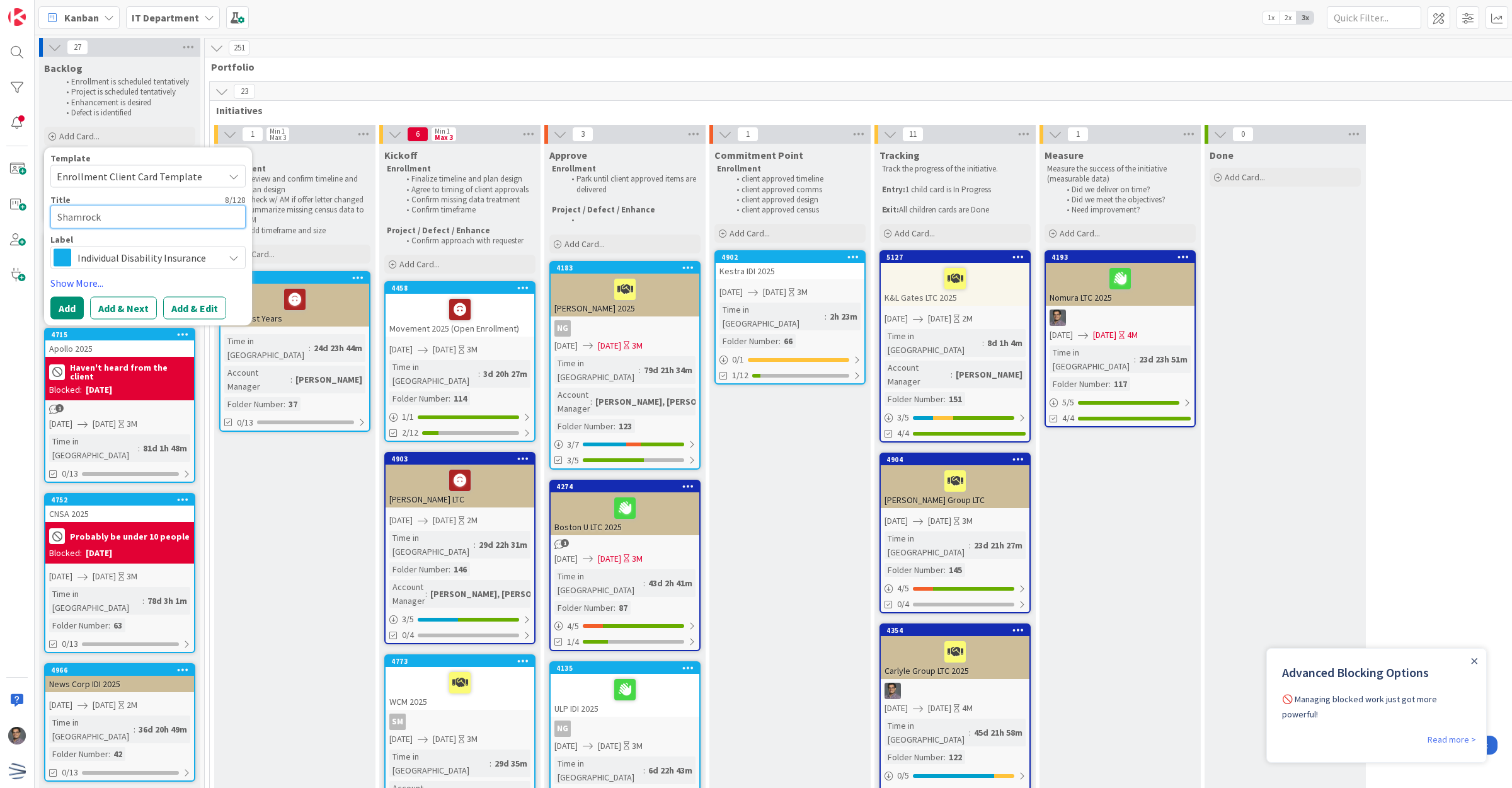
type textarea "x"
type textarea "Shamrock"
type textarea "x"
type textarea "Shamrock"
type textarea "x"
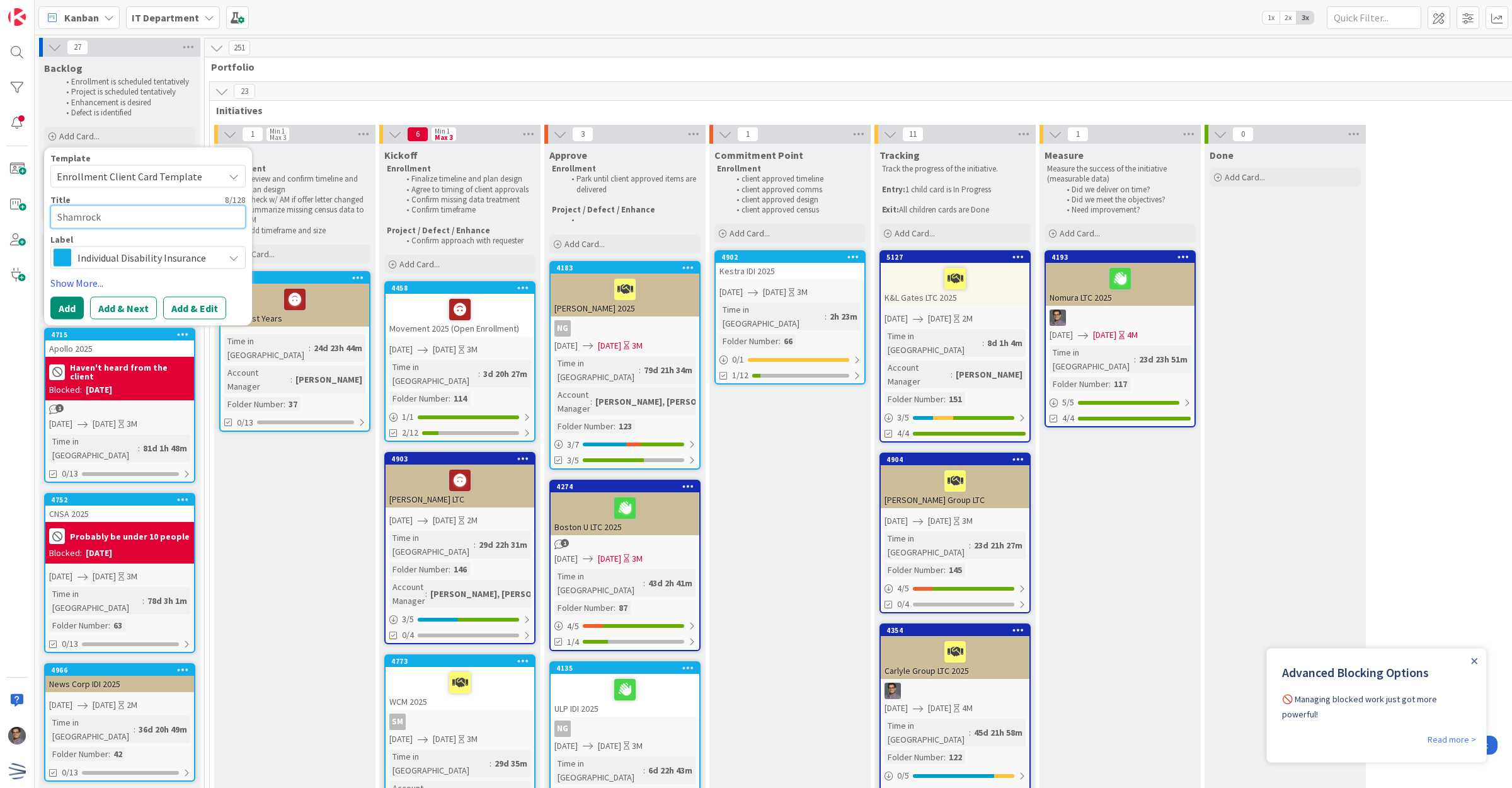
type textarea "Shamrock"
type textarea "x"
type textarea "Shamrock"
type textarea "x"
type textarea "Shamrock"
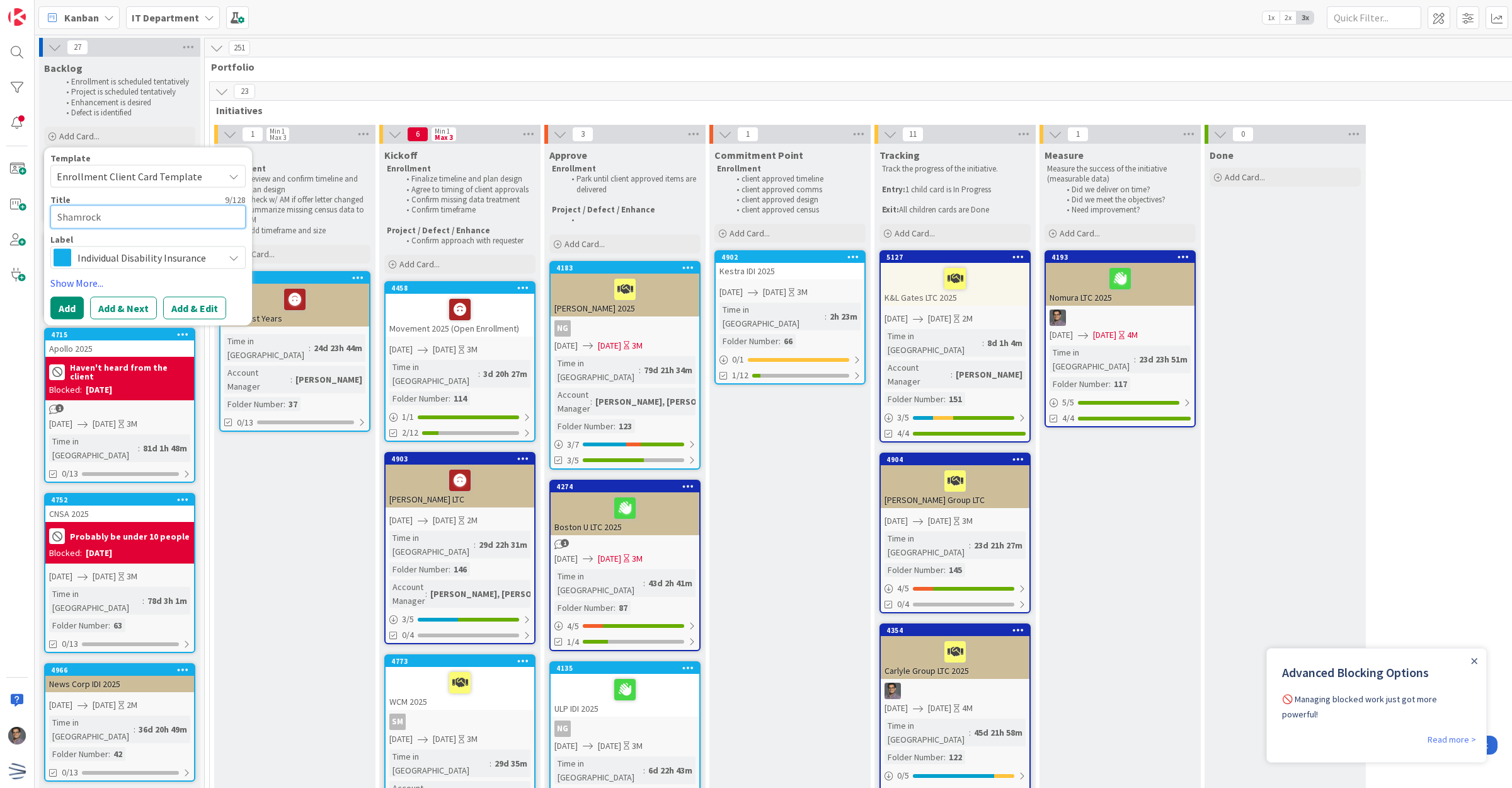
type textarea "x"
type textarea "Shamrock"
type textarea "x"
type textarea "Shamrock"
type textarea "x"
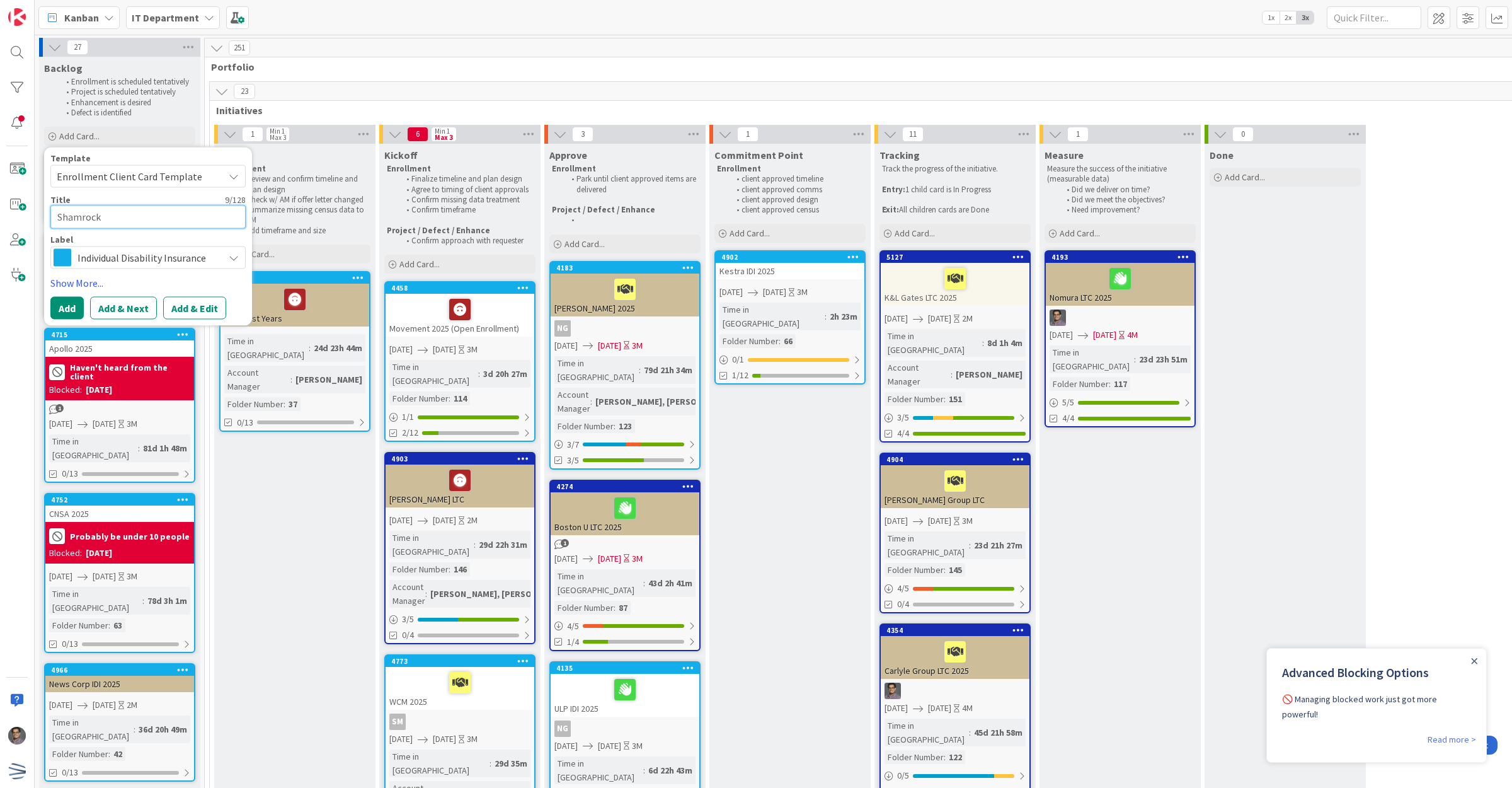
type textarea "Shamrock F"
type textarea "x"
type textarea "Shamrock Fo"
type textarea "x"
type textarea "Shamrock Foo"
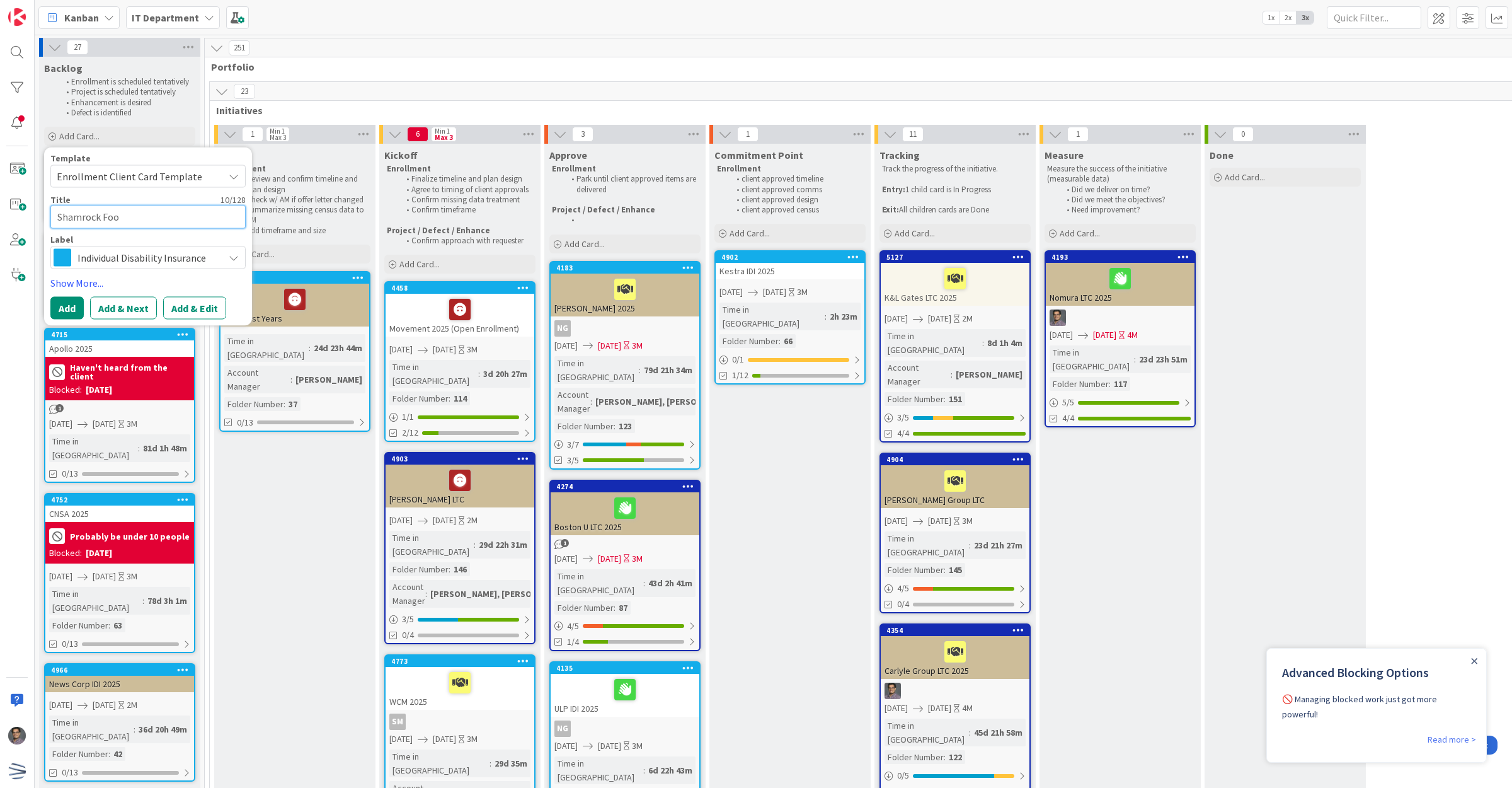
type textarea "x"
type textarea "Shamrock Food"
type textarea "x"
type textarea "Shamrock Food"
type textarea "x"
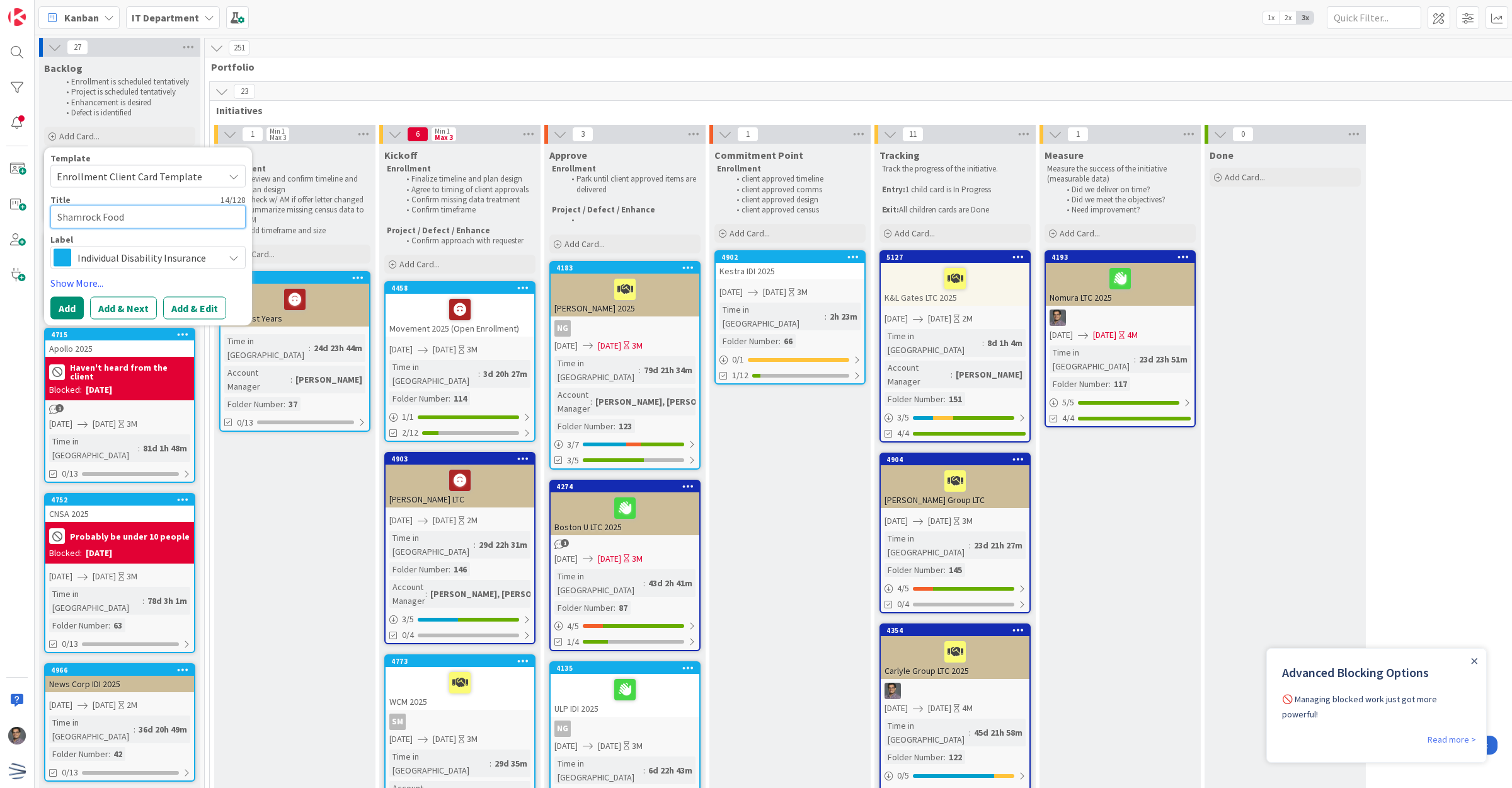
type textarea "Shamrock Food"
type textarea "x"
type textarea "Shamrock Foods"
type textarea "x"
type textarea "Shamrock Foods"
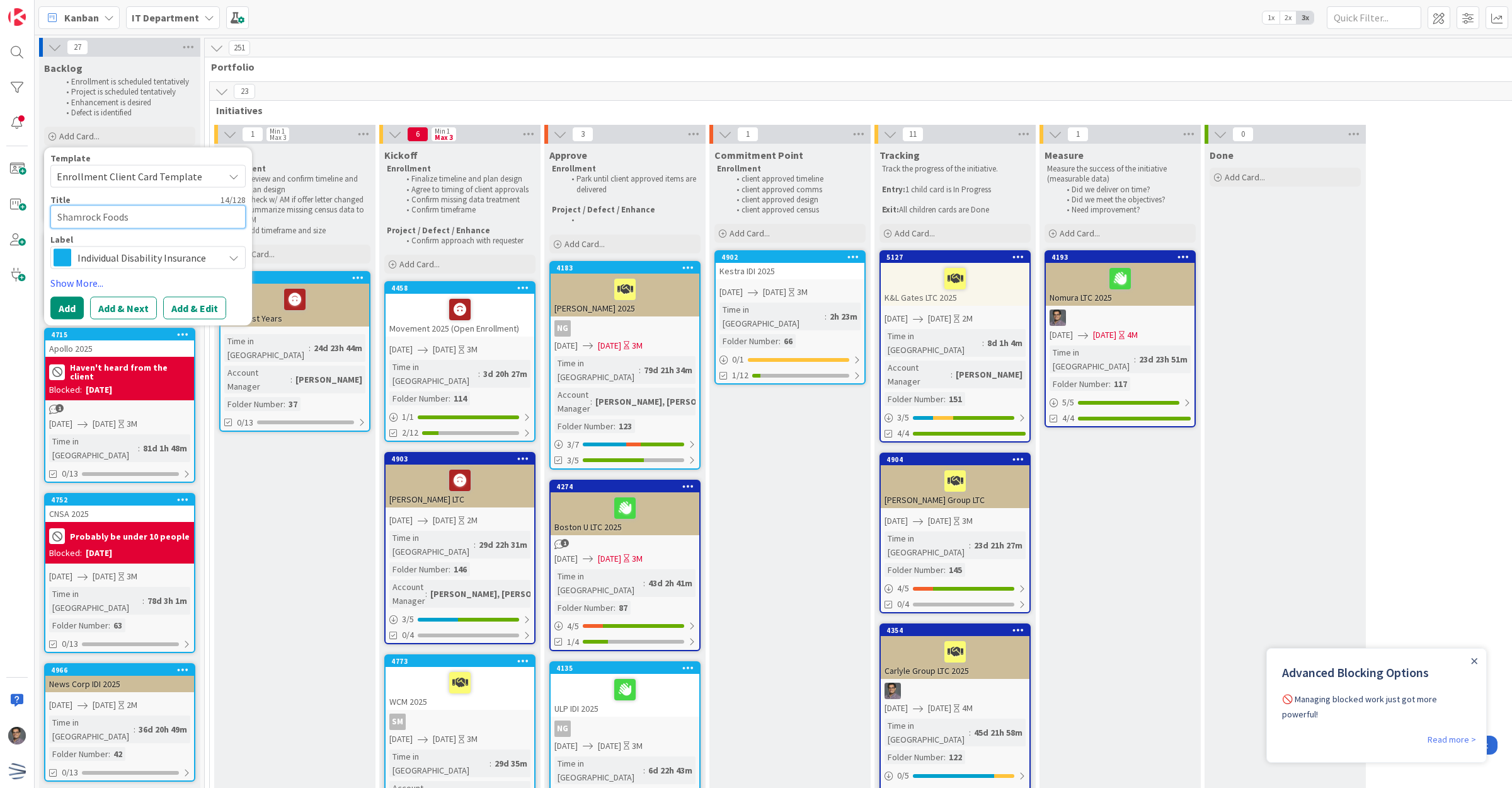
type textarea "x"
type textarea "Shamrock Foods"
type textarea "x"
type textarea "Shamrock Foods 2"
type textarea "x"
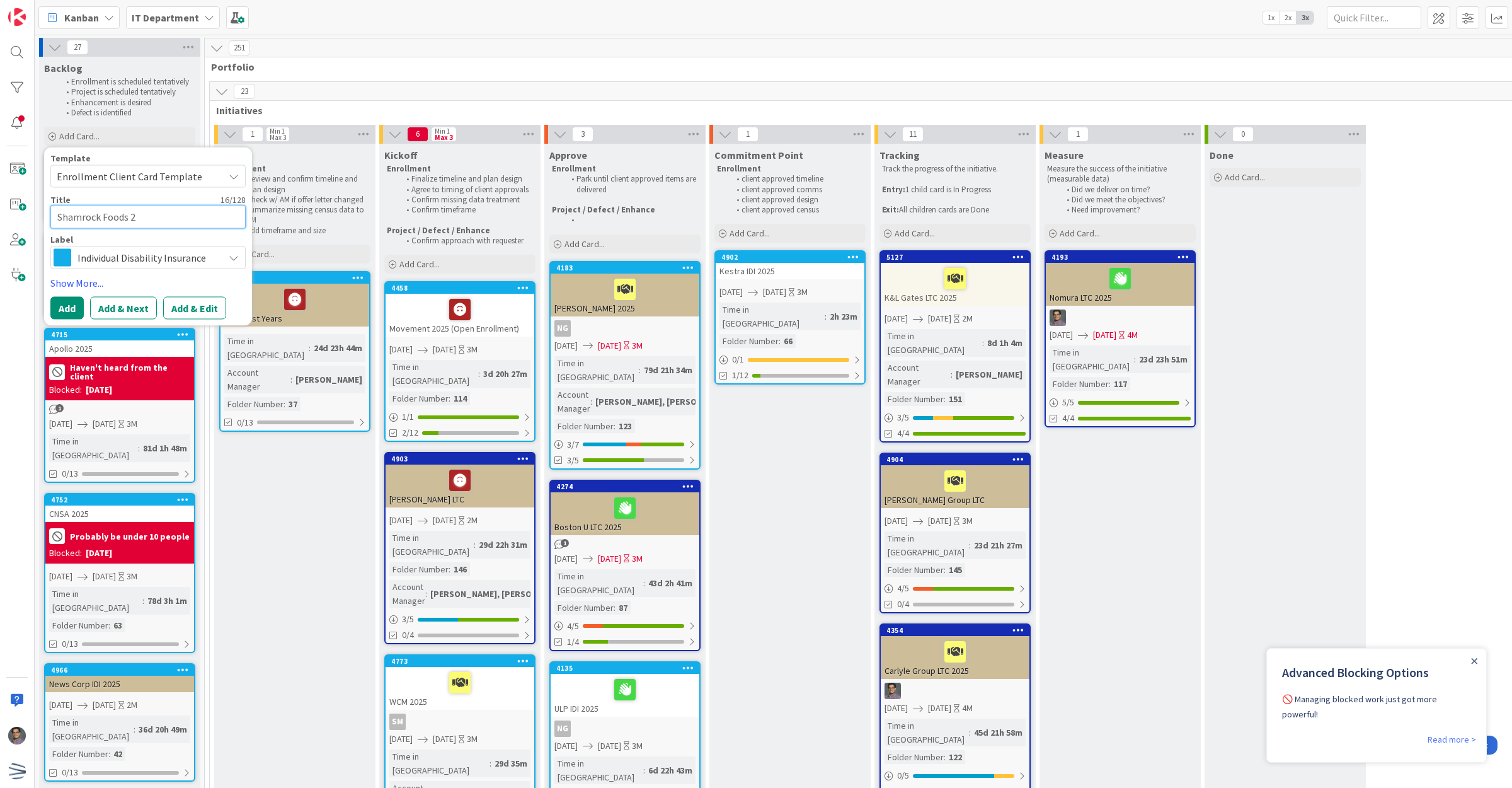
type textarea "Shamrock Foods 20"
type textarea "x"
type textarea "Shamrock Foods 202"
type textarea "x"
type textarea "Shamrock Foods 2026"
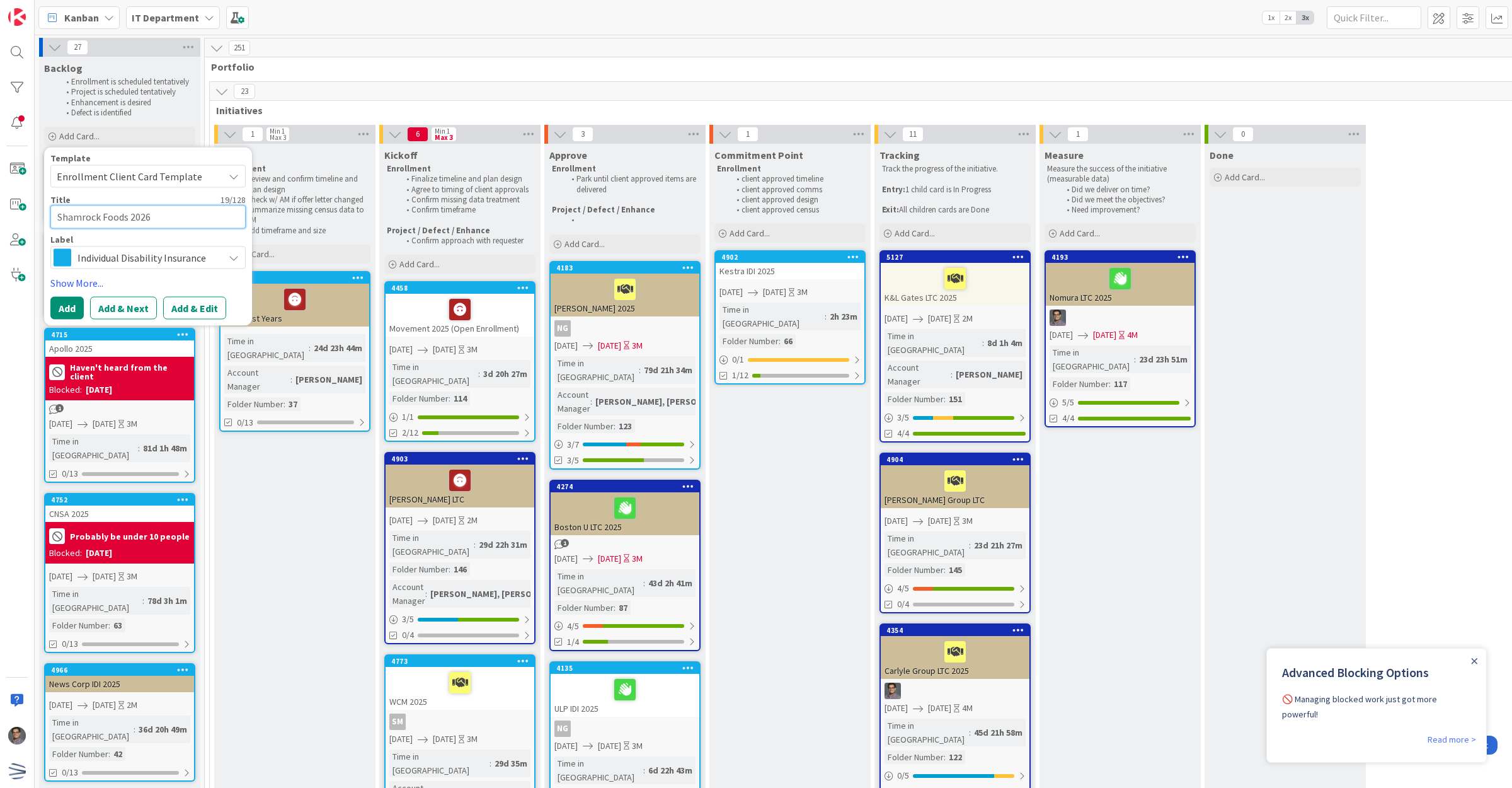
type textarea "x"
type textarea "Shamrock Foods 2026"
type textarea "x"
type textarea "Shamrock Foods 2026"
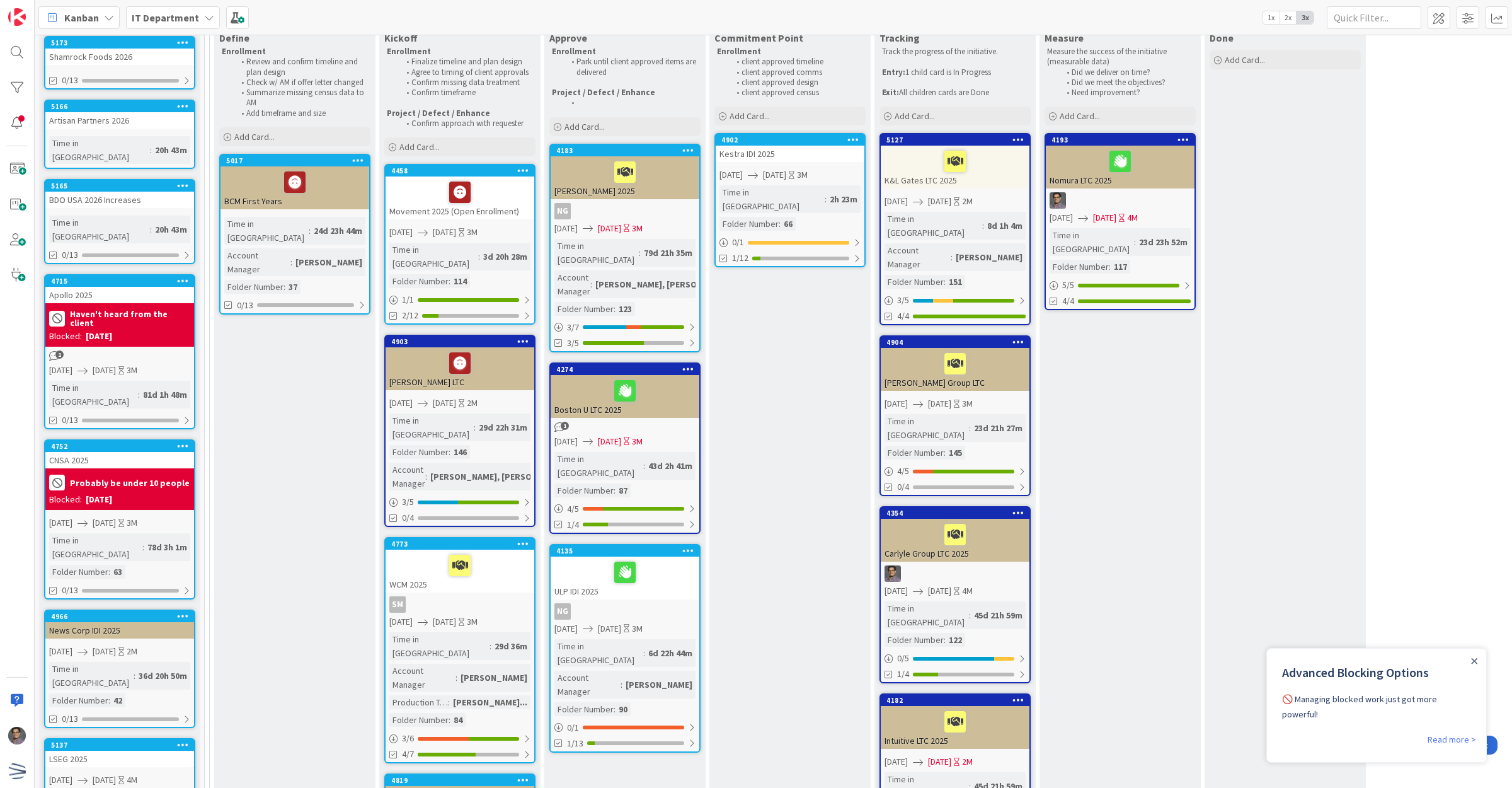
scroll to position [237, 0]
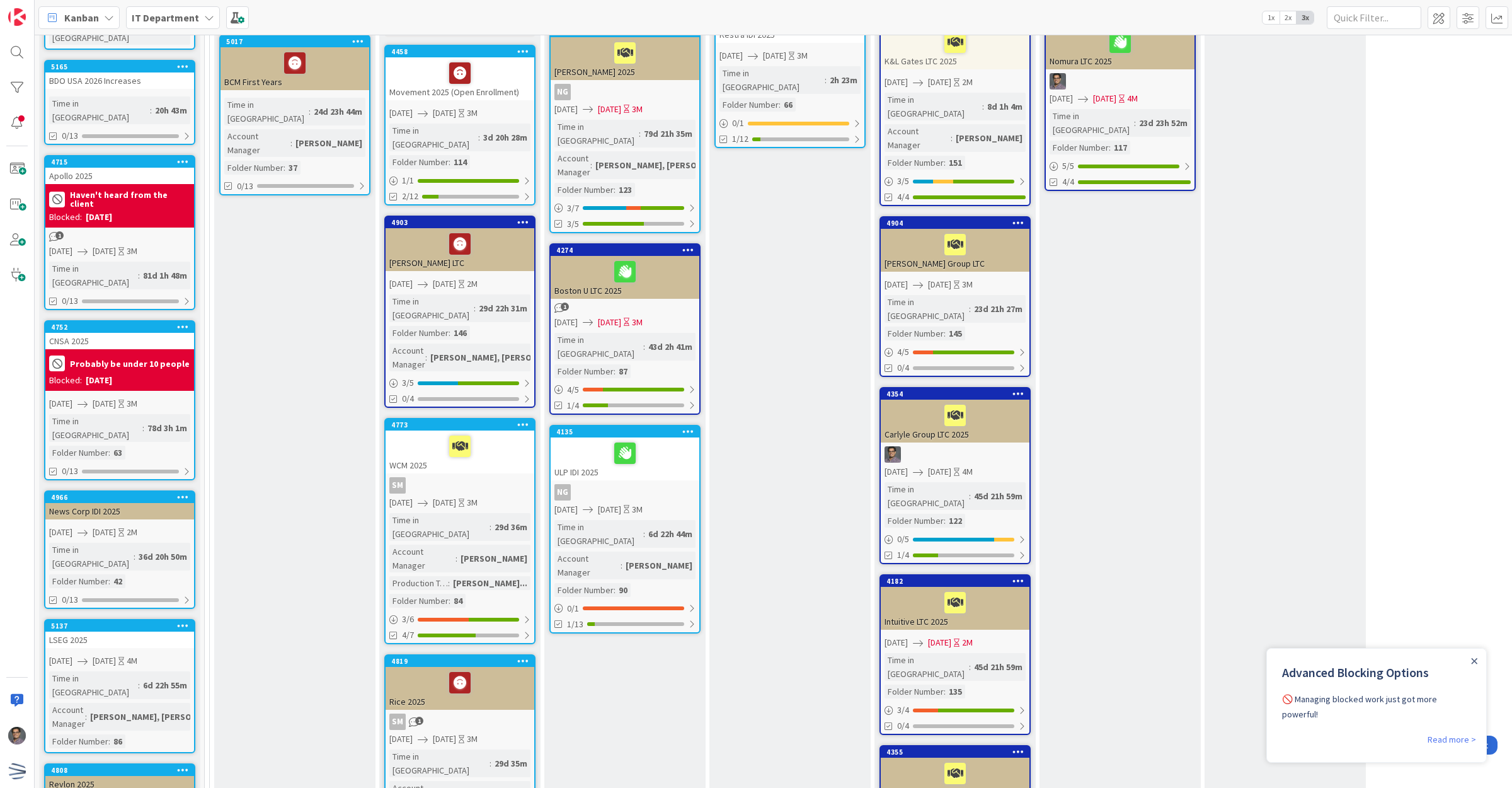
click at [126, 188] on div "Haven't heard from the client" at bounding box center [120, 199] width 141 height 23
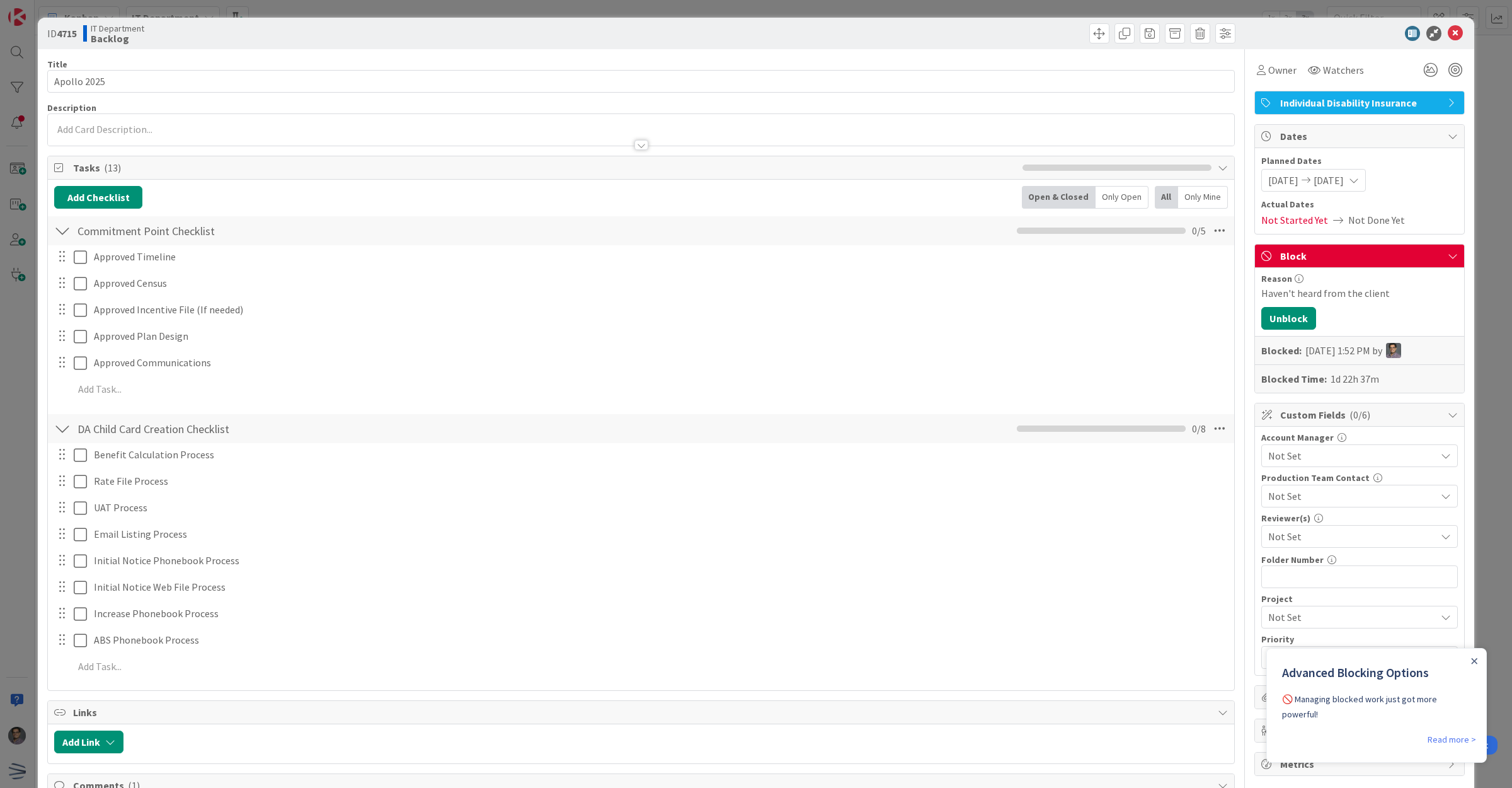
click at [1312, 253] on span "Block" at bounding box center [1361, 255] width 161 height 15
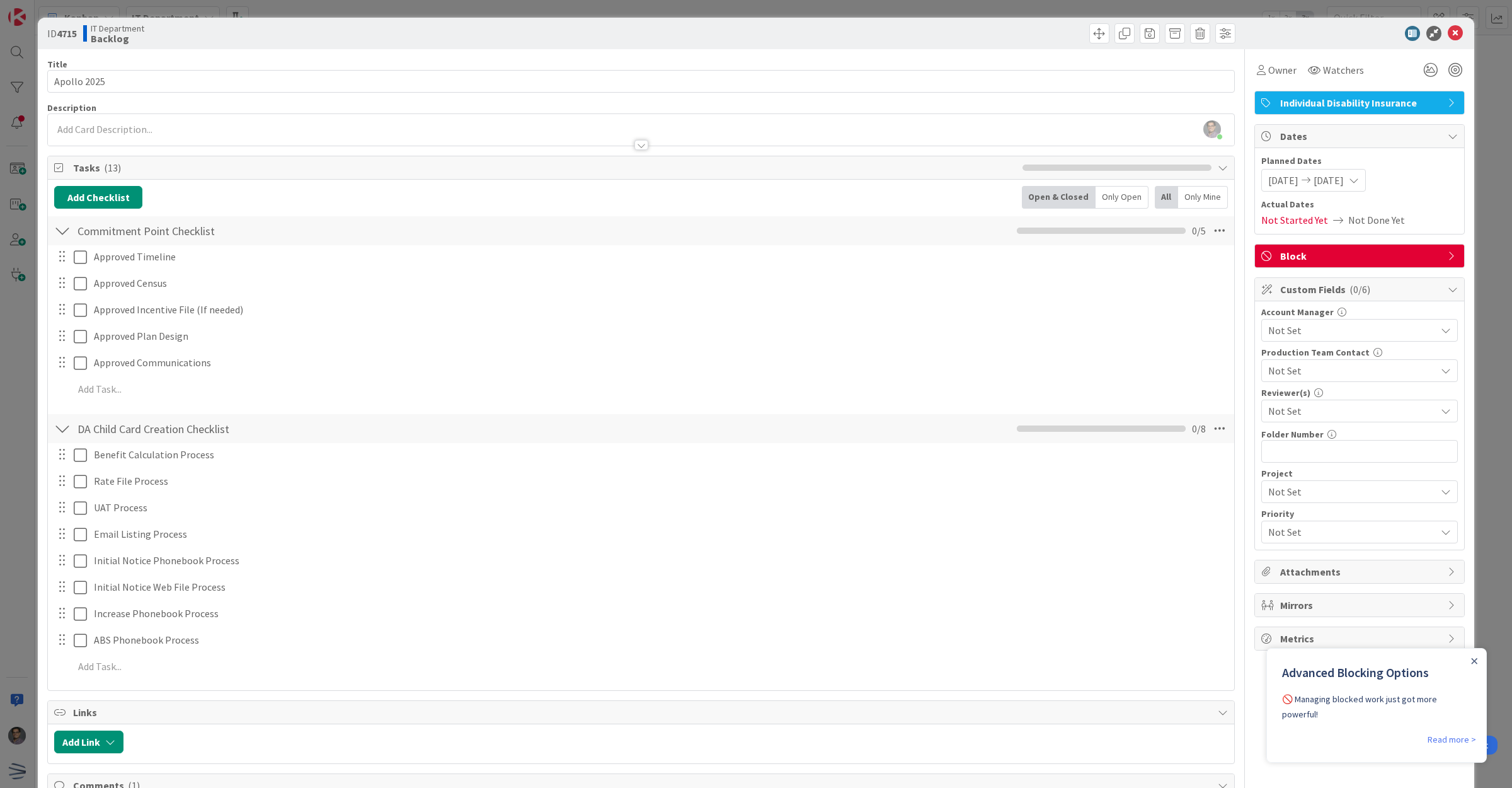
click at [1312, 253] on span "Block" at bounding box center [1361, 255] width 161 height 15
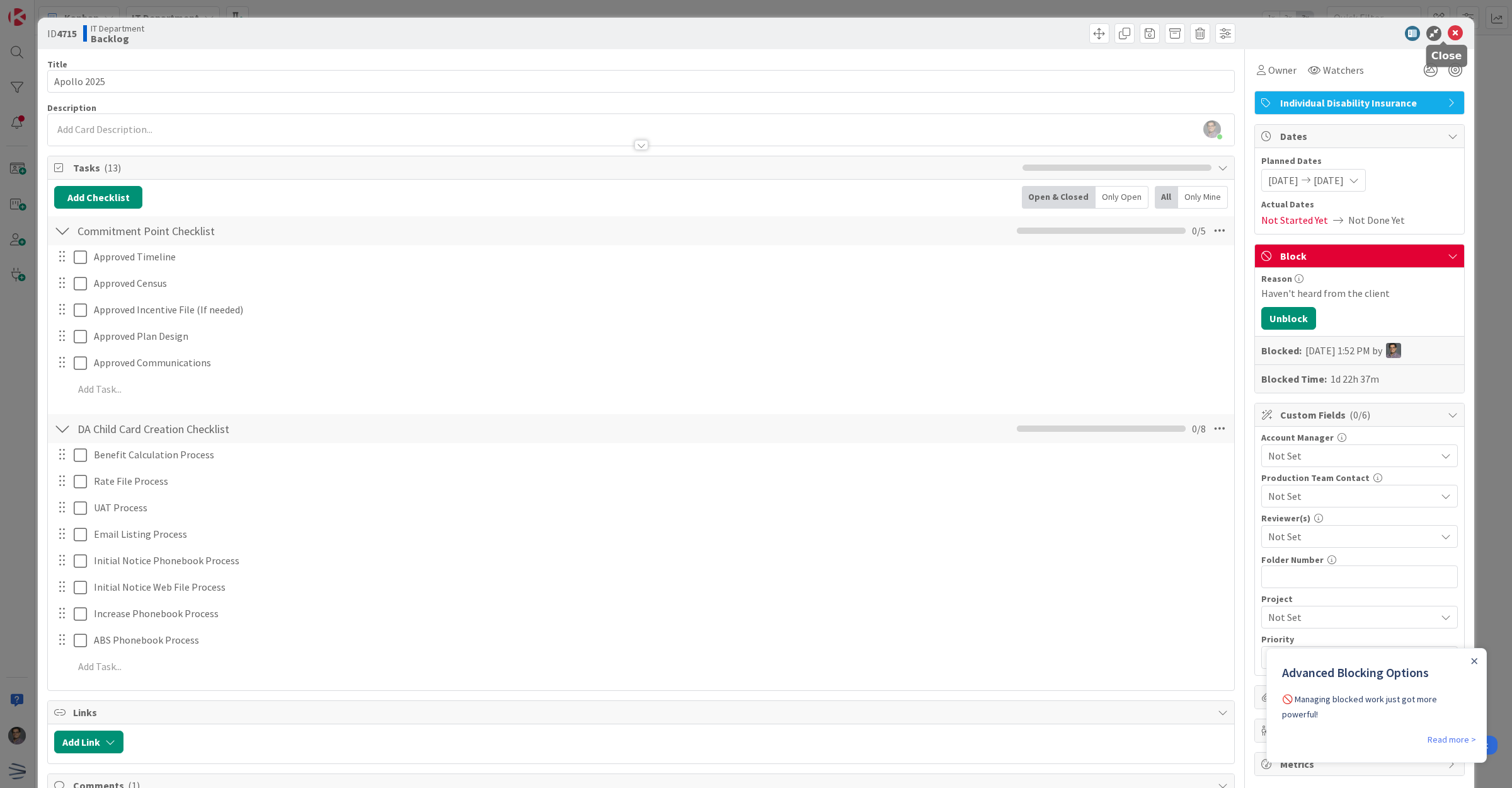
click at [1448, 32] on icon at bounding box center [1456, 33] width 15 height 15
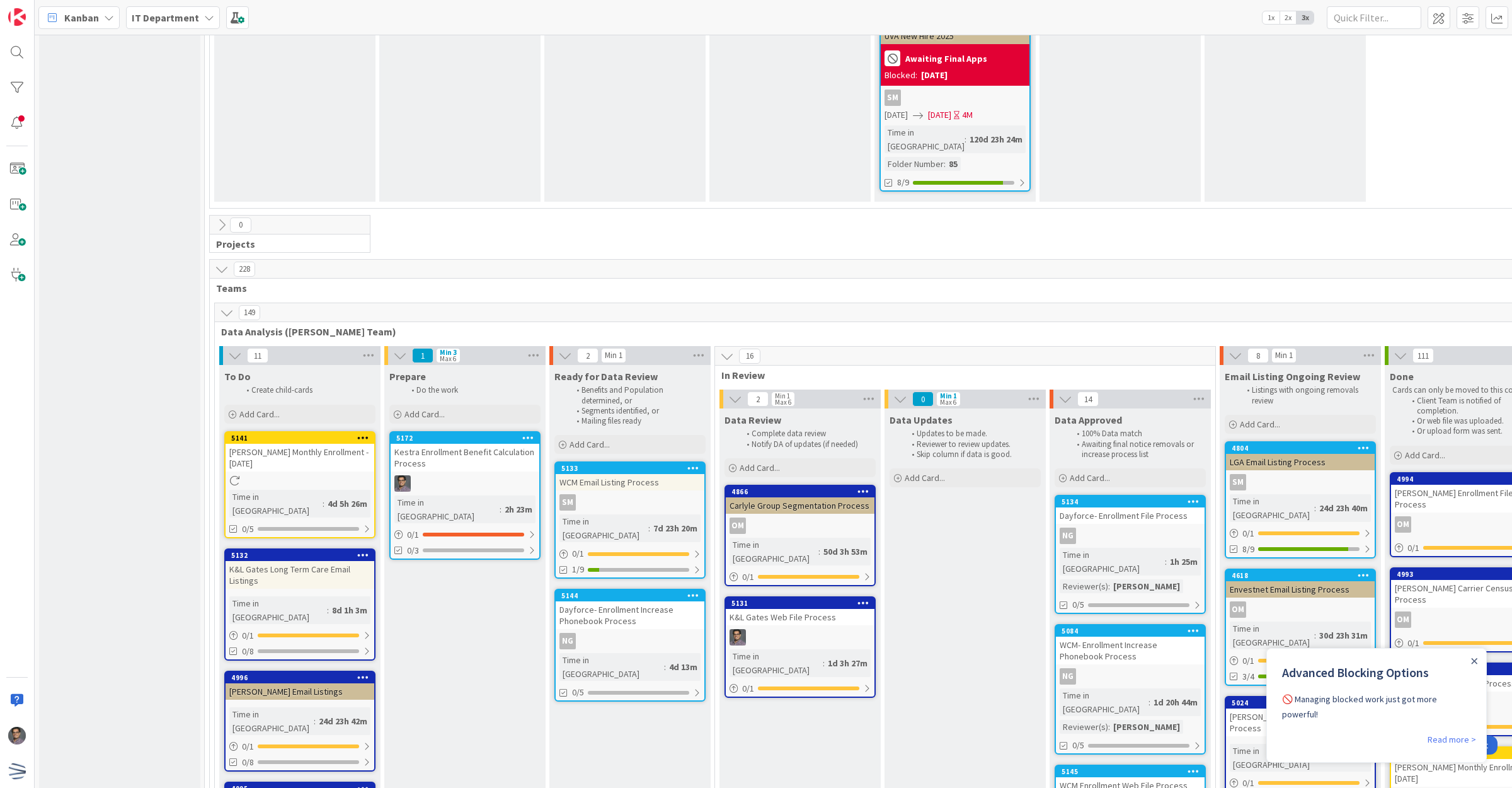
scroll to position [2002, 0]
